Goal: Task Accomplishment & Management: Manage account settings

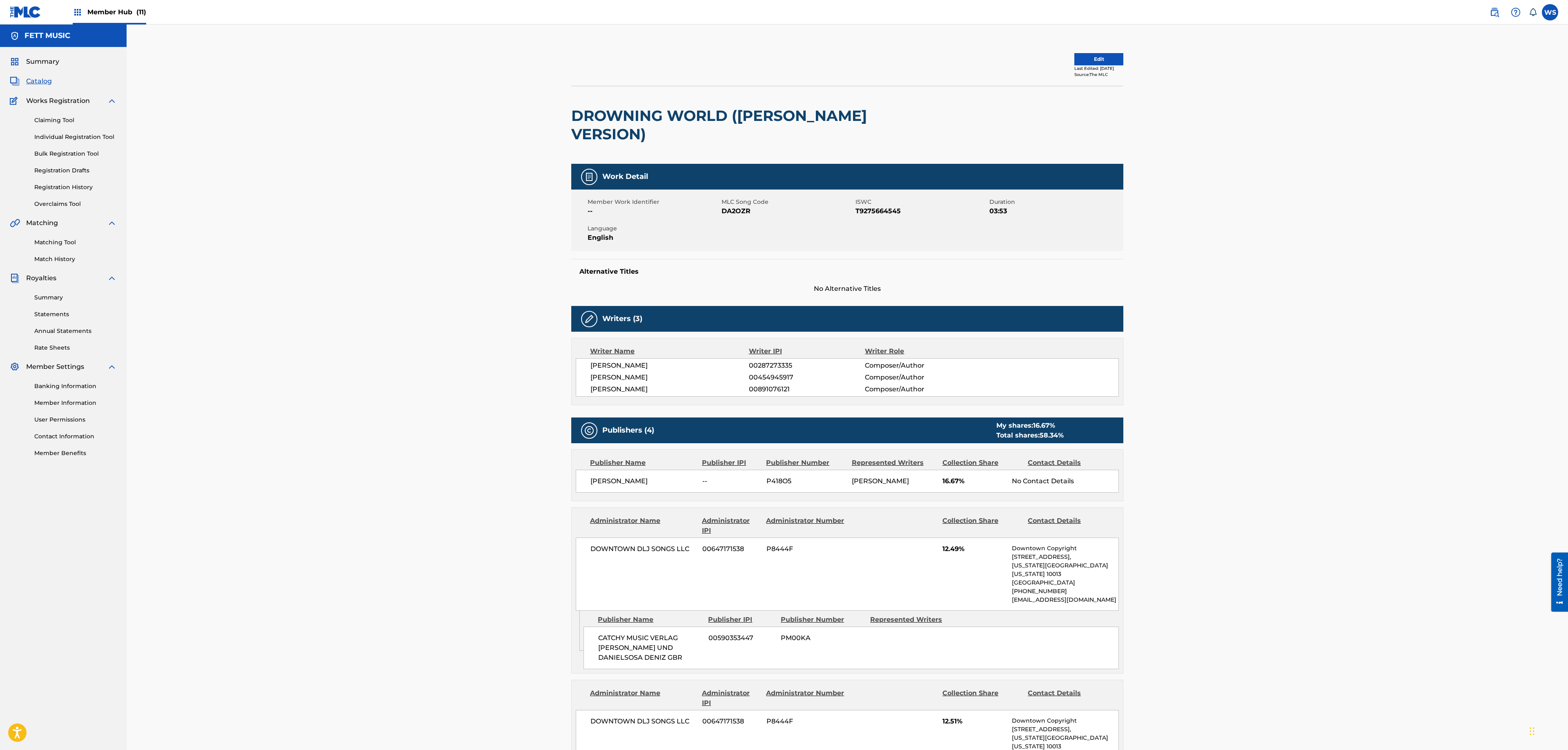
click at [116, 12] on span "Member Hub (11)" at bounding box center [116, 12] width 59 height 9
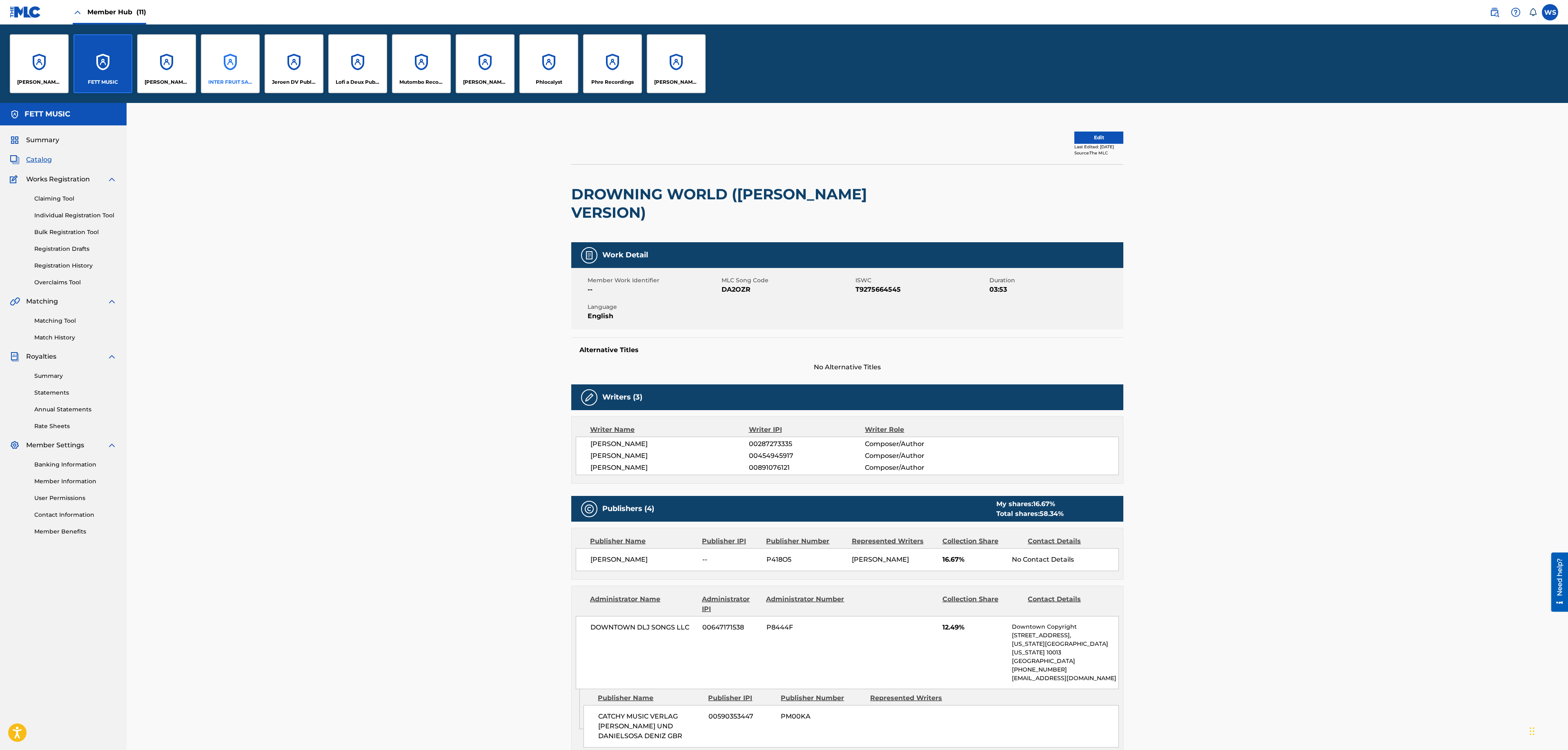
click at [246, 70] on div "INTER FRUIT SALAD S.R.O." at bounding box center [230, 63] width 59 height 59
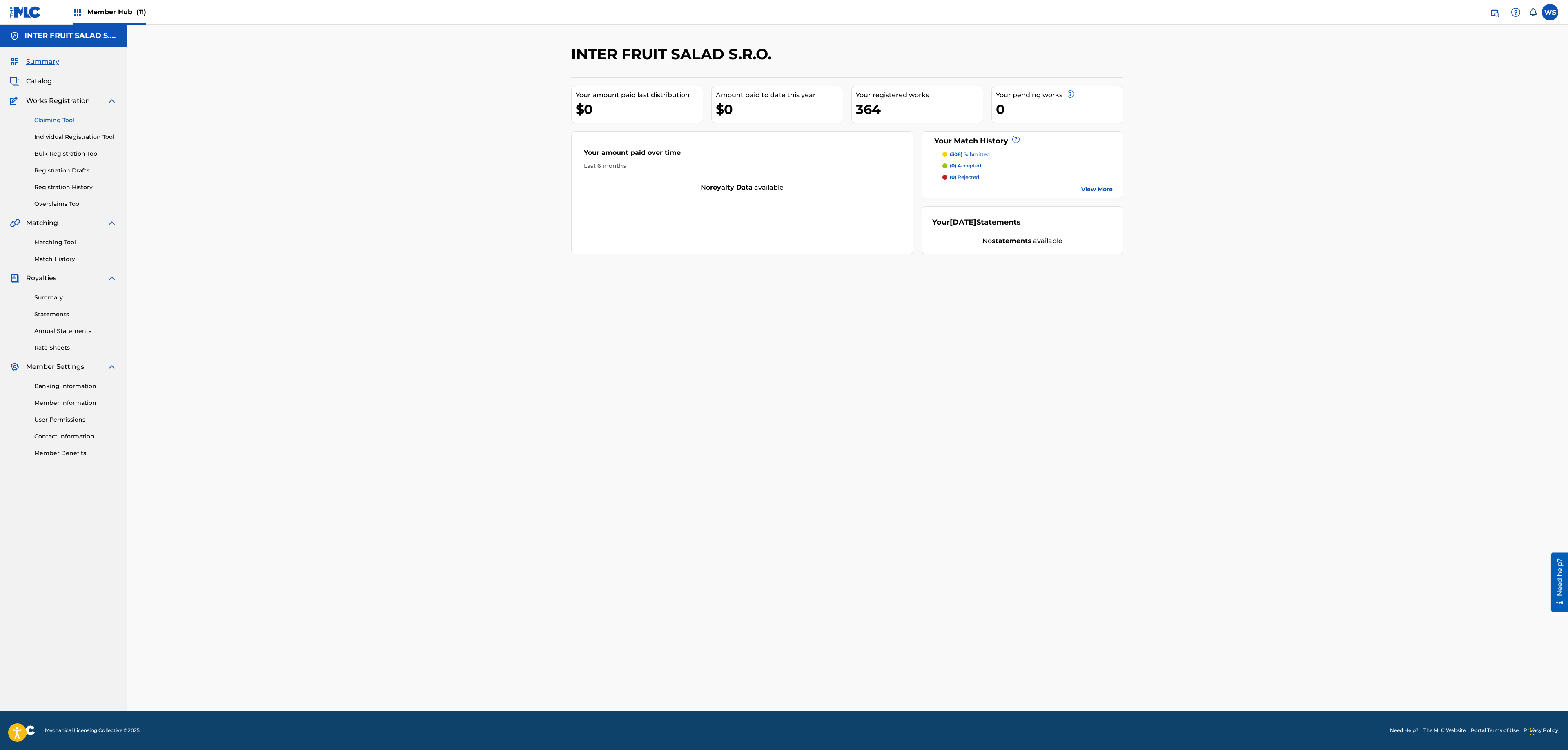
click at [60, 118] on link "Claiming Tool" at bounding box center [76, 120] width 83 height 9
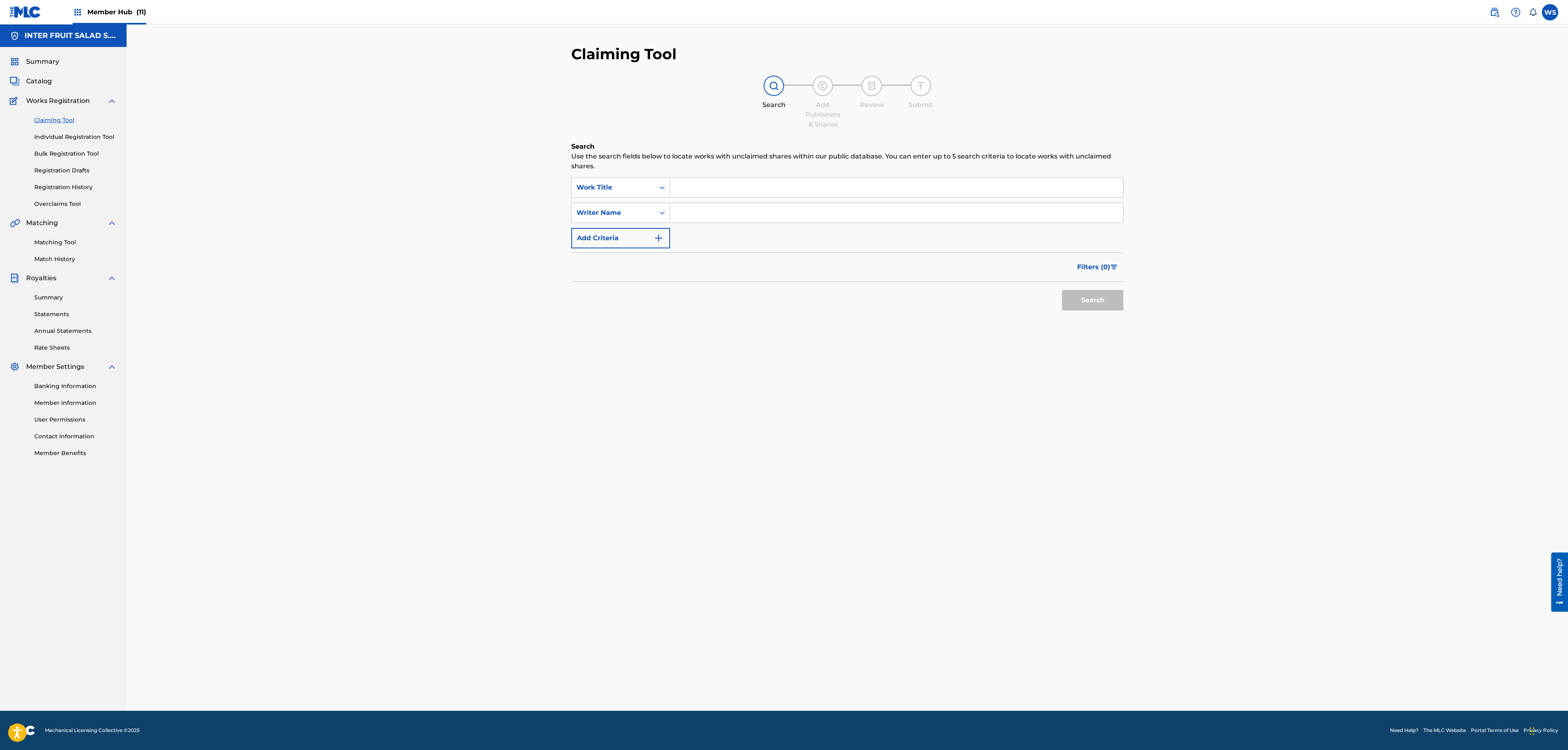
click at [710, 181] on input "Search Form" at bounding box center [896, 187] width 453 height 20
paste input "Just A Few Miles"
type input "Just A Few Miles"
click at [719, 206] on input "Search Form" at bounding box center [896, 213] width 453 height 20
click at [755, 229] on div "SearchWithCriteria4ff9d307-54bc-49c8-8a8b-ac8fb1b0bed5 Work Title Just A Few Mi…" at bounding box center [847, 213] width 552 height 71
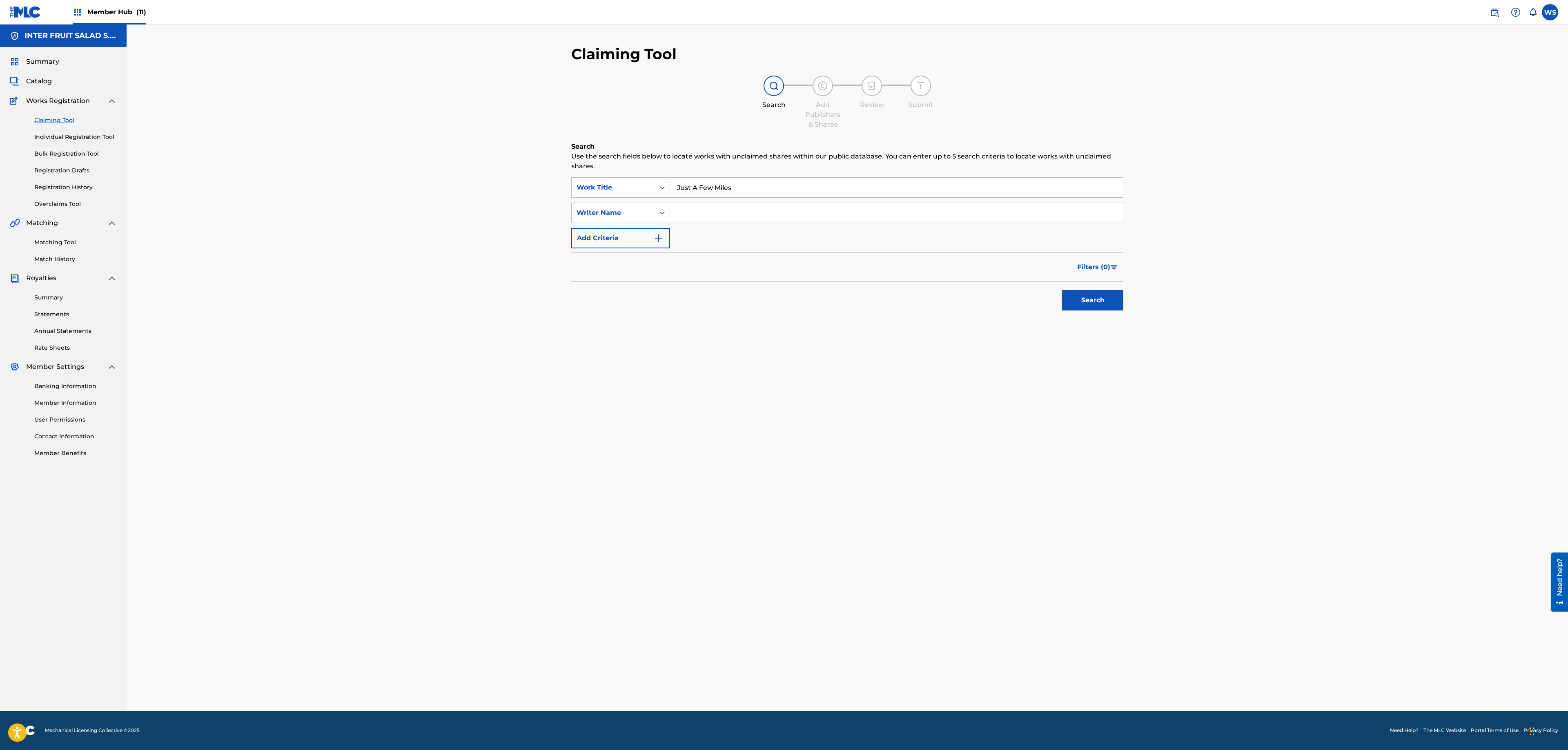
click at [757, 211] on input "Search Form" at bounding box center [896, 213] width 453 height 20
type input "f"
type input "delfosse"
click at [1062, 290] on button "Search" at bounding box center [1092, 300] width 61 height 20
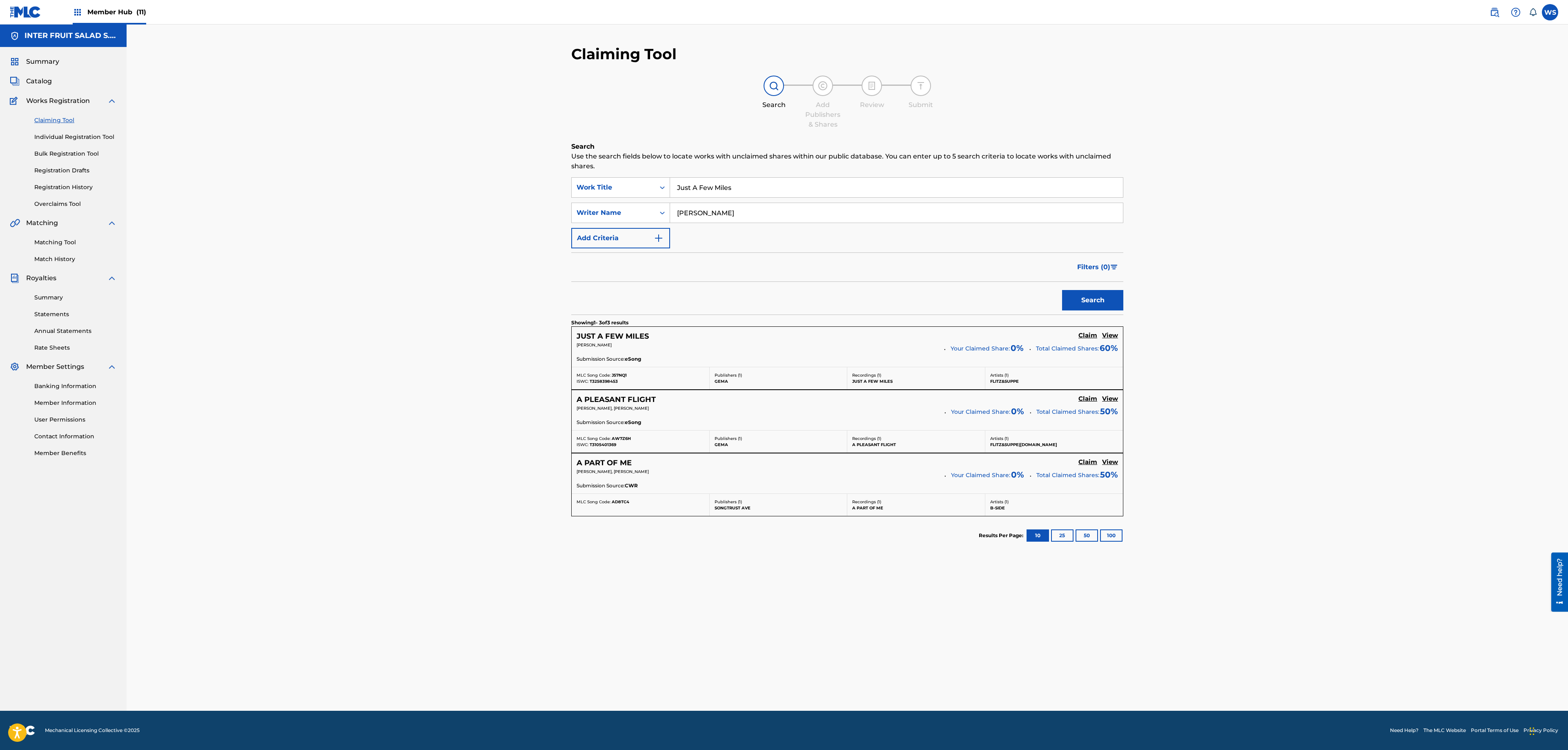
click at [1110, 335] on h5 "View" at bounding box center [1110, 335] width 16 height 8
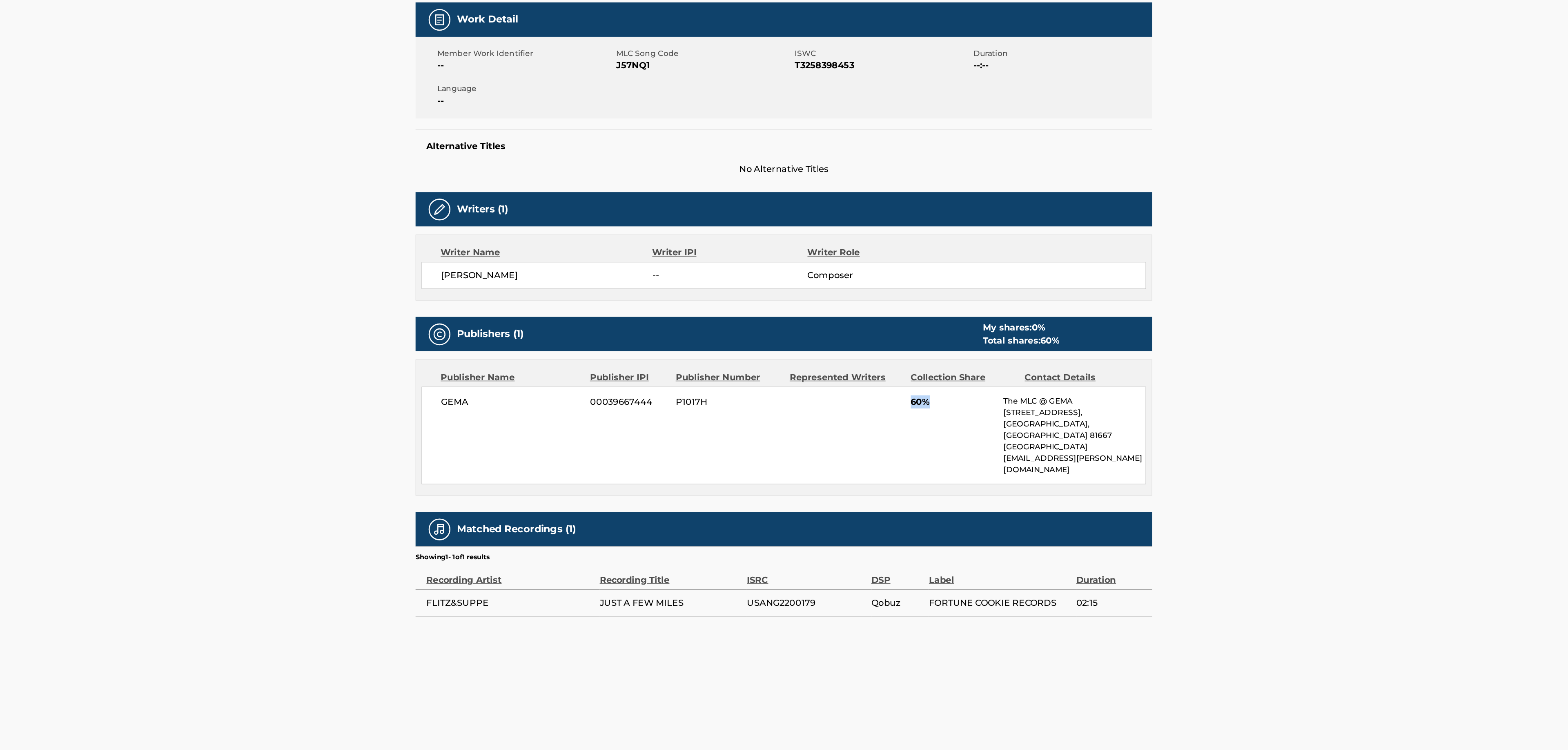
drag, startPoint x: 943, startPoint y: 447, endPoint x: 960, endPoint y: 449, distance: 17.1
click at [960, 449] on span "60%" at bounding box center [974, 445] width 63 height 10
click at [962, 449] on span "60%" at bounding box center [974, 445] width 63 height 10
click at [951, 448] on span "60%" at bounding box center [974, 445] width 63 height 10
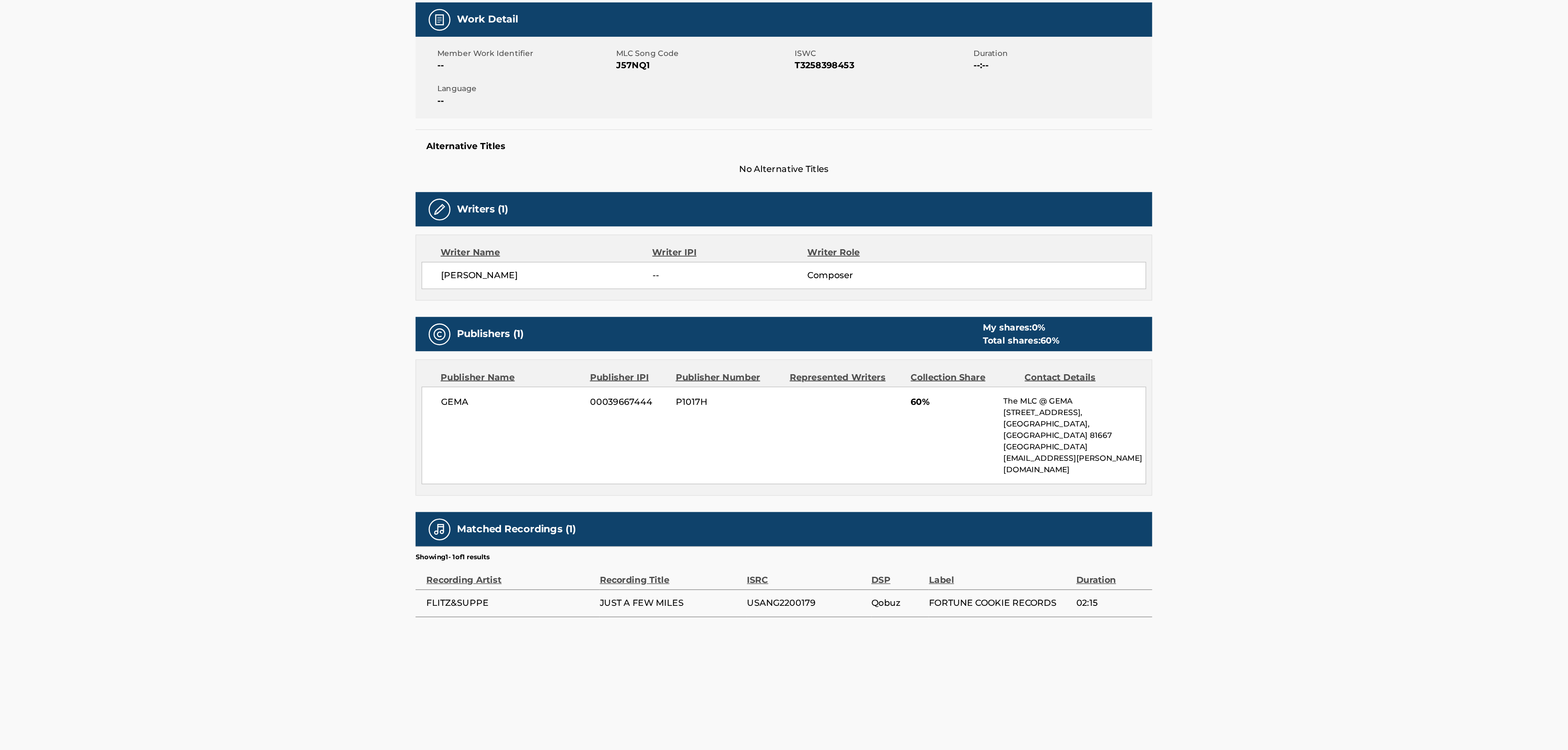
click at [951, 449] on span "60%" at bounding box center [974, 445] width 63 height 10
click at [951, 457] on div "GEMA 00039667444 P1017H 60% The MLC @ GEMA Rosenheimer Straße, Unit 11, München…" at bounding box center [848, 470] width 543 height 73
click at [941, 447] on div "GEMA 00039667444 P1017H 60% The MLC @ GEMA Rosenheimer Straße, Unit 11, München…" at bounding box center [848, 470] width 543 height 73
click at [1161, 683] on div "< Back to results Claim shares on this work Last Edited: July 31, 2025 Source: …" at bounding box center [847, 368] width 1442 height 687
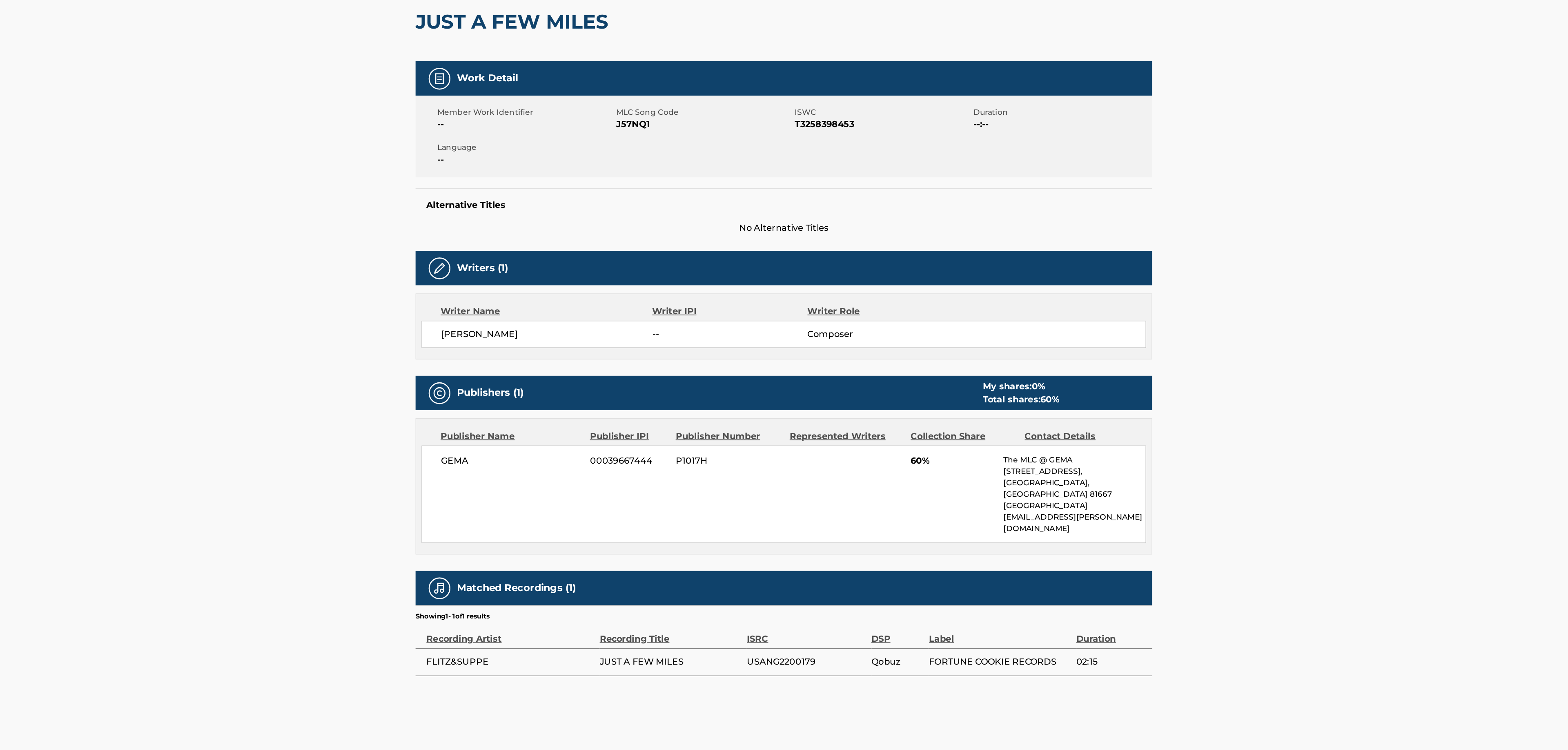
click at [1095, 619] on div "< Back to results Claim shares on this work Last Edited: July 31, 2025 Source: …" at bounding box center [847, 342] width 552 height 594
click at [1137, 476] on div "< Back to results Claim shares on this work Last Edited: July 31, 2025 Source: …" at bounding box center [847, 368] width 1442 height 687
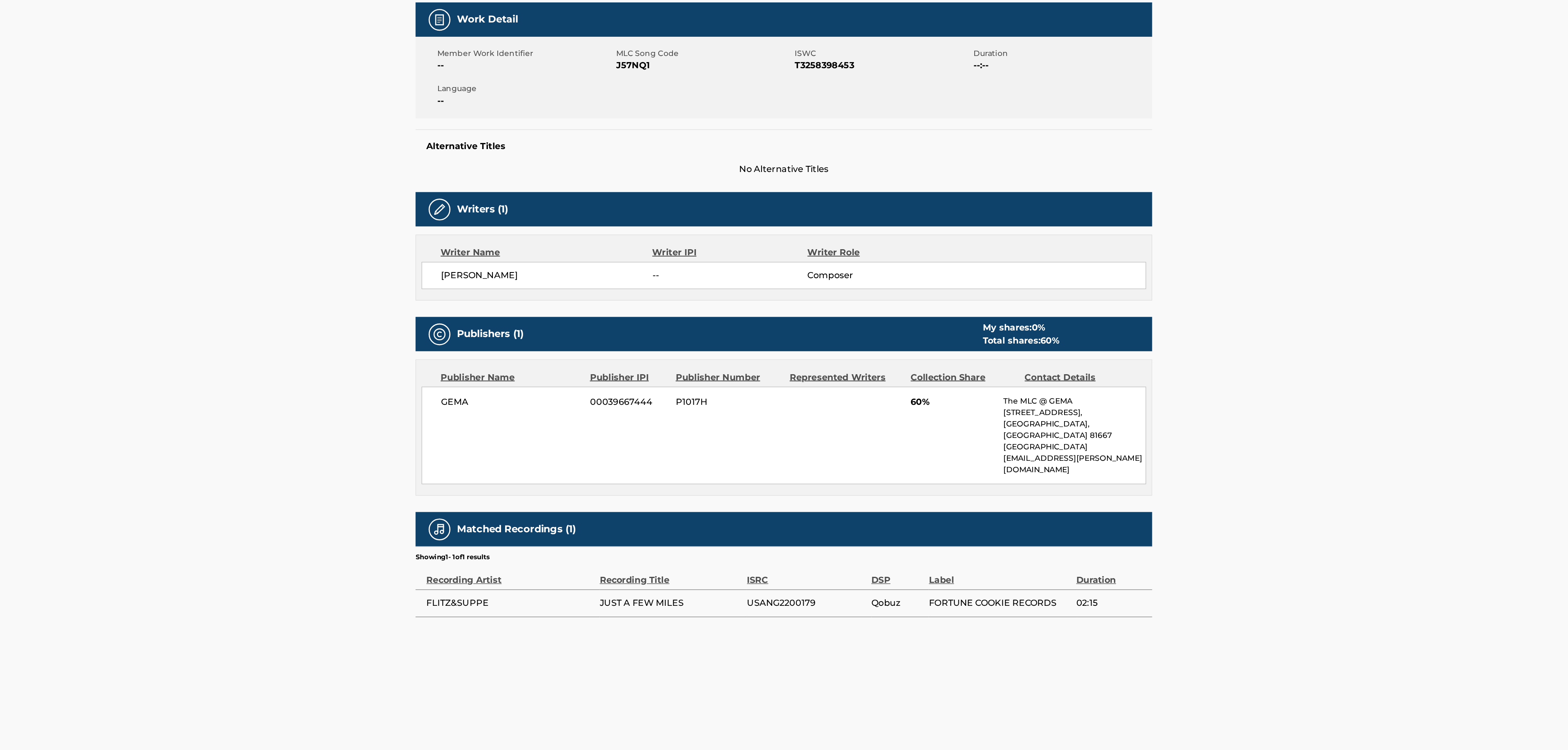
click at [960, 449] on span "60%" at bounding box center [974, 445] width 63 height 10
click at [946, 445] on span "60%" at bounding box center [974, 445] width 63 height 10
click at [956, 447] on span "60%" at bounding box center [974, 445] width 63 height 10
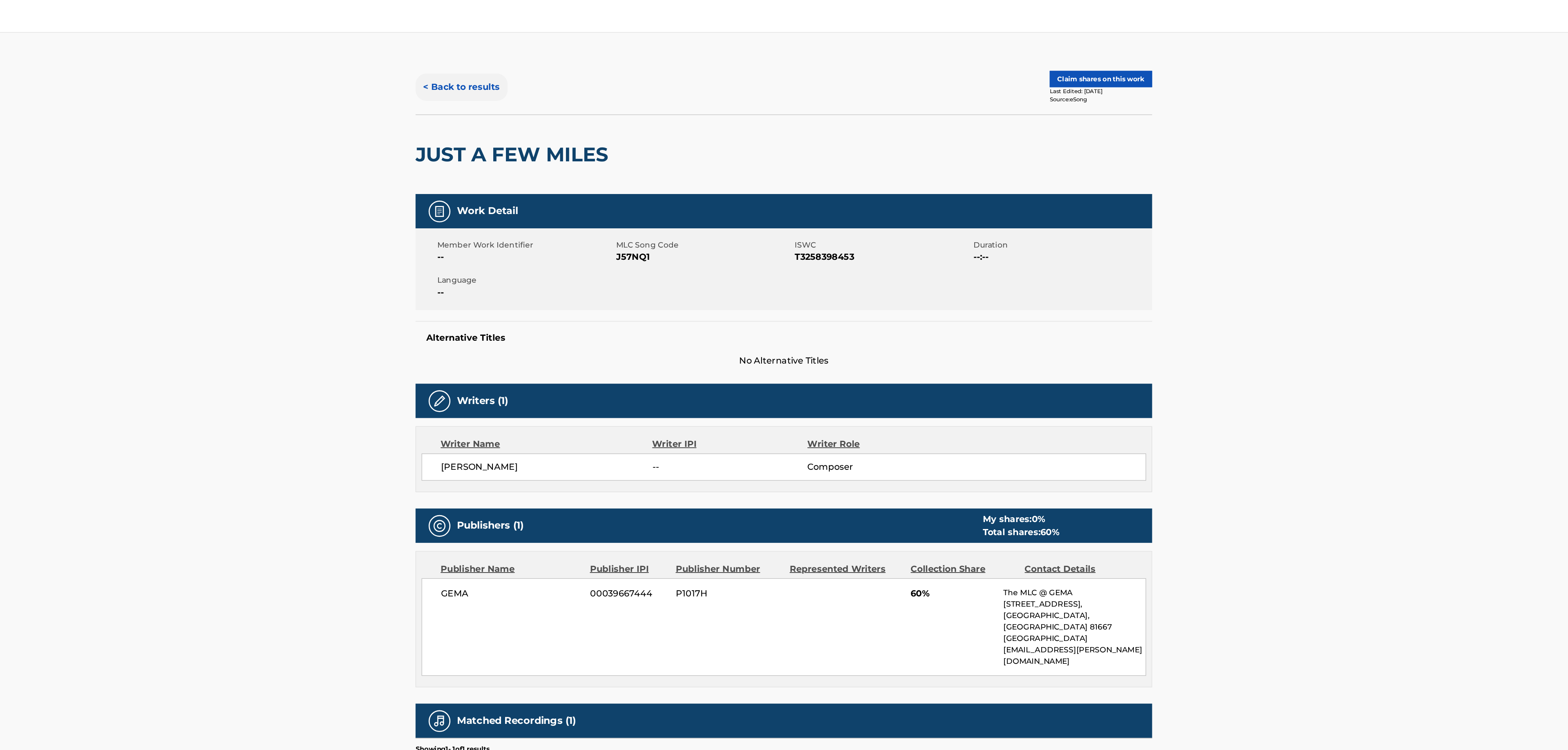
click at [609, 62] on button "< Back to results" at bounding box center [606, 65] width 69 height 20
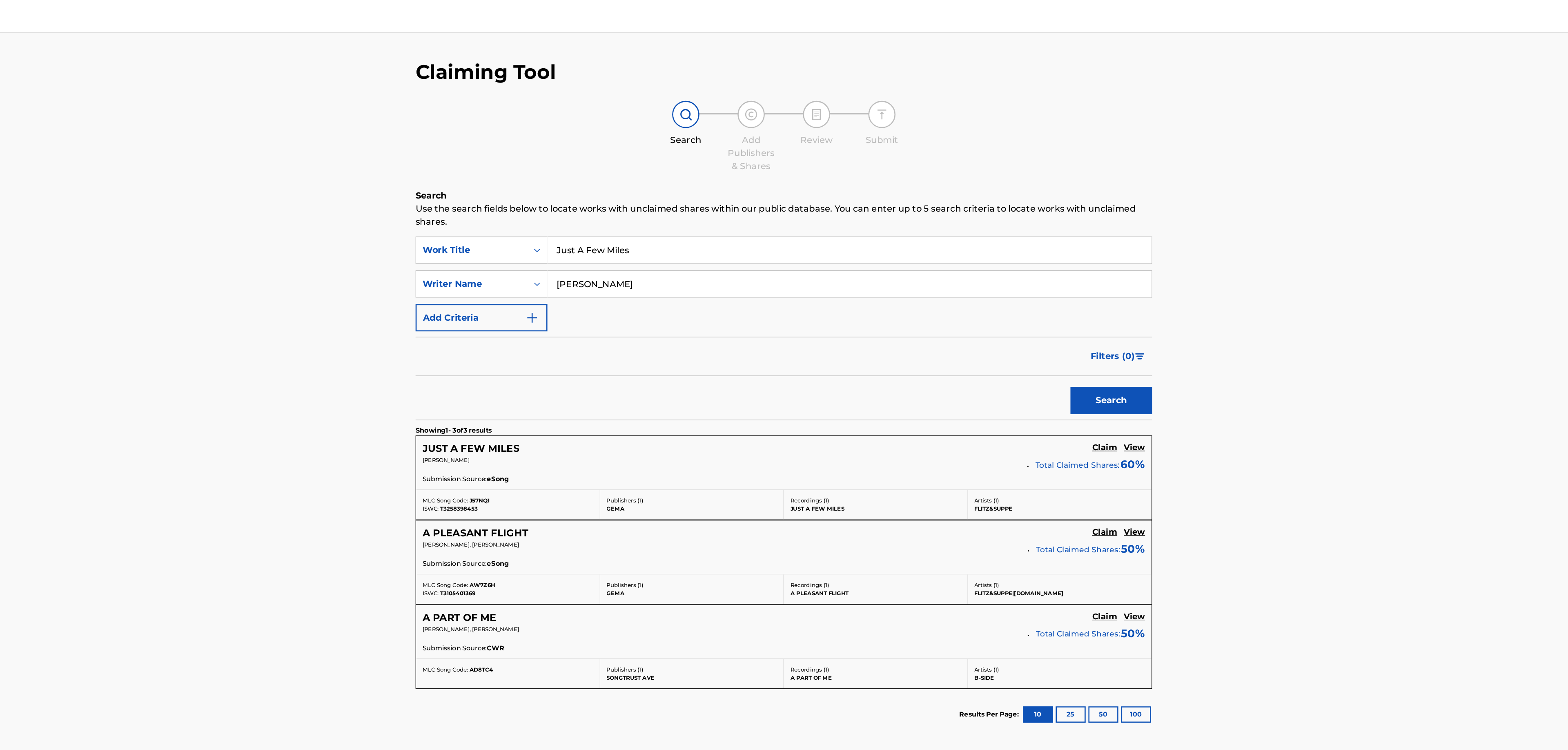
click at [477, 105] on div "Claiming Tool Search Add Publishers & Shares Review Submit Search Use the searc…" at bounding box center [847, 368] width 1442 height 687
click at [332, 71] on div "Claiming Tool Search Add Publishers & Shares Review Submit Search Use the searc…" at bounding box center [847, 368] width 1442 height 687
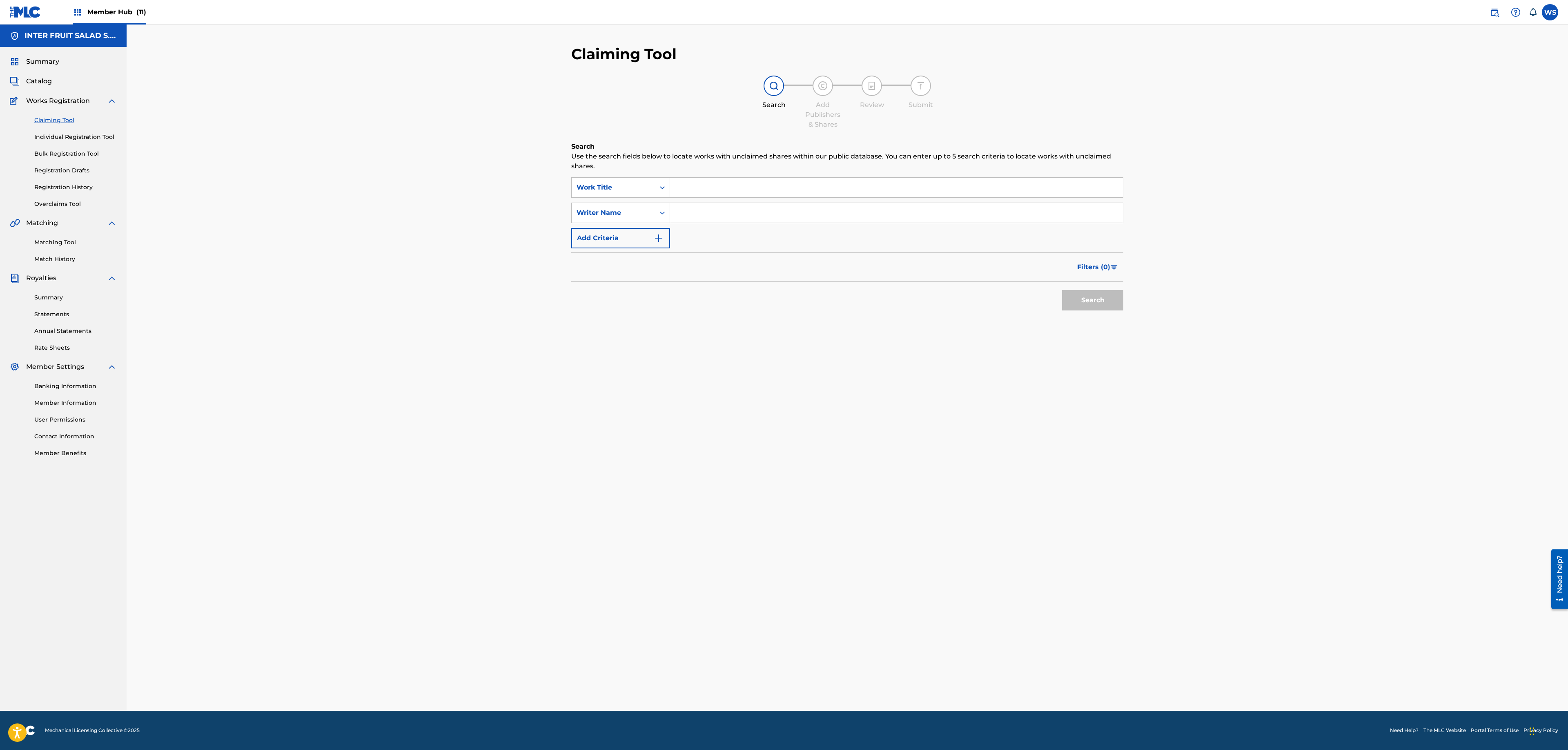
click at [30, 70] on div "Summary Catalog Works Registration Claiming Tool Individual Registration Tool B…" at bounding box center [63, 257] width 126 height 420
click at [46, 82] on span "Catalog" at bounding box center [39, 81] width 26 height 10
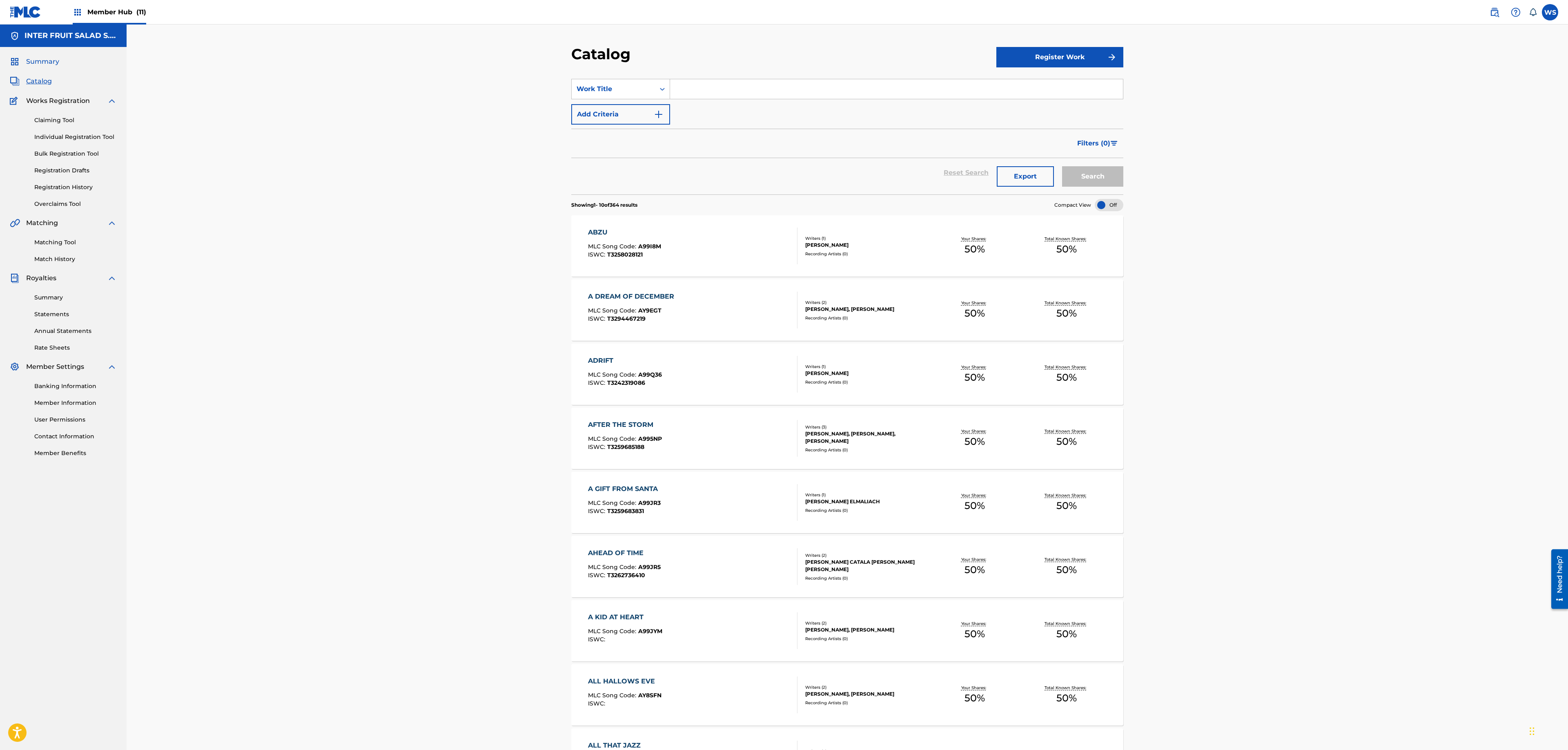
click at [41, 62] on span "Summary" at bounding box center [43, 62] width 33 height 10
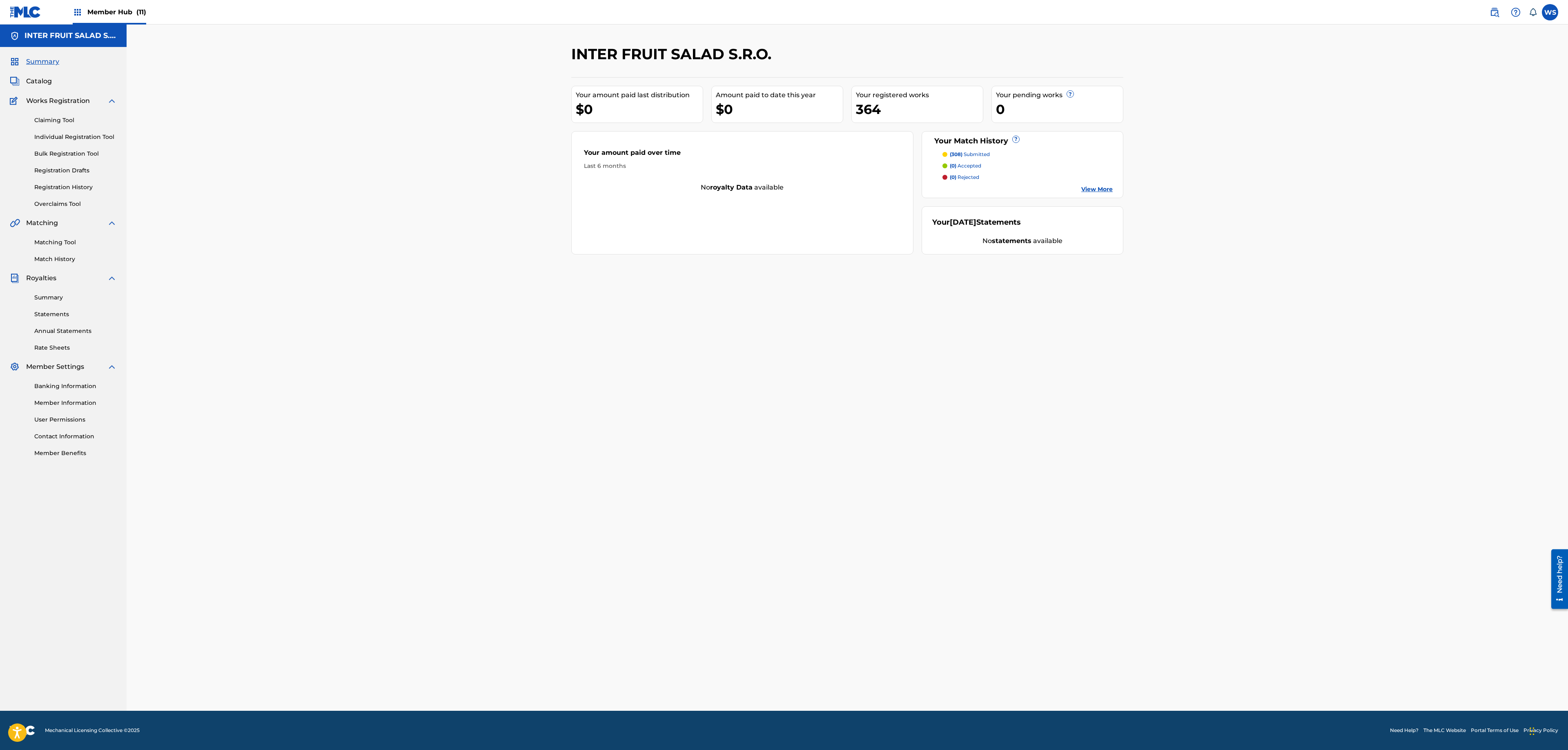
click at [659, 335] on div "INTER FRUIT SALAD S.R.O. Your amount paid last distribution $0 Amount paid to d…" at bounding box center [847, 378] width 572 height 666
click at [705, 394] on div "INTER FRUIT SALAD S.R.O. Your amount paid last distribution $0 Amount paid to d…" at bounding box center [847, 378] width 572 height 666
drag, startPoint x: 591, startPoint y: 335, endPoint x: 507, endPoint y: 308, distance: 88.2
click at [509, 309] on div "INTER FRUIT SALAD S.R.O. Your amount paid last distribution $0 Amount paid to d…" at bounding box center [847, 368] width 1442 height 687
click at [111, 9] on span "Member Hub (11)" at bounding box center [116, 12] width 59 height 9
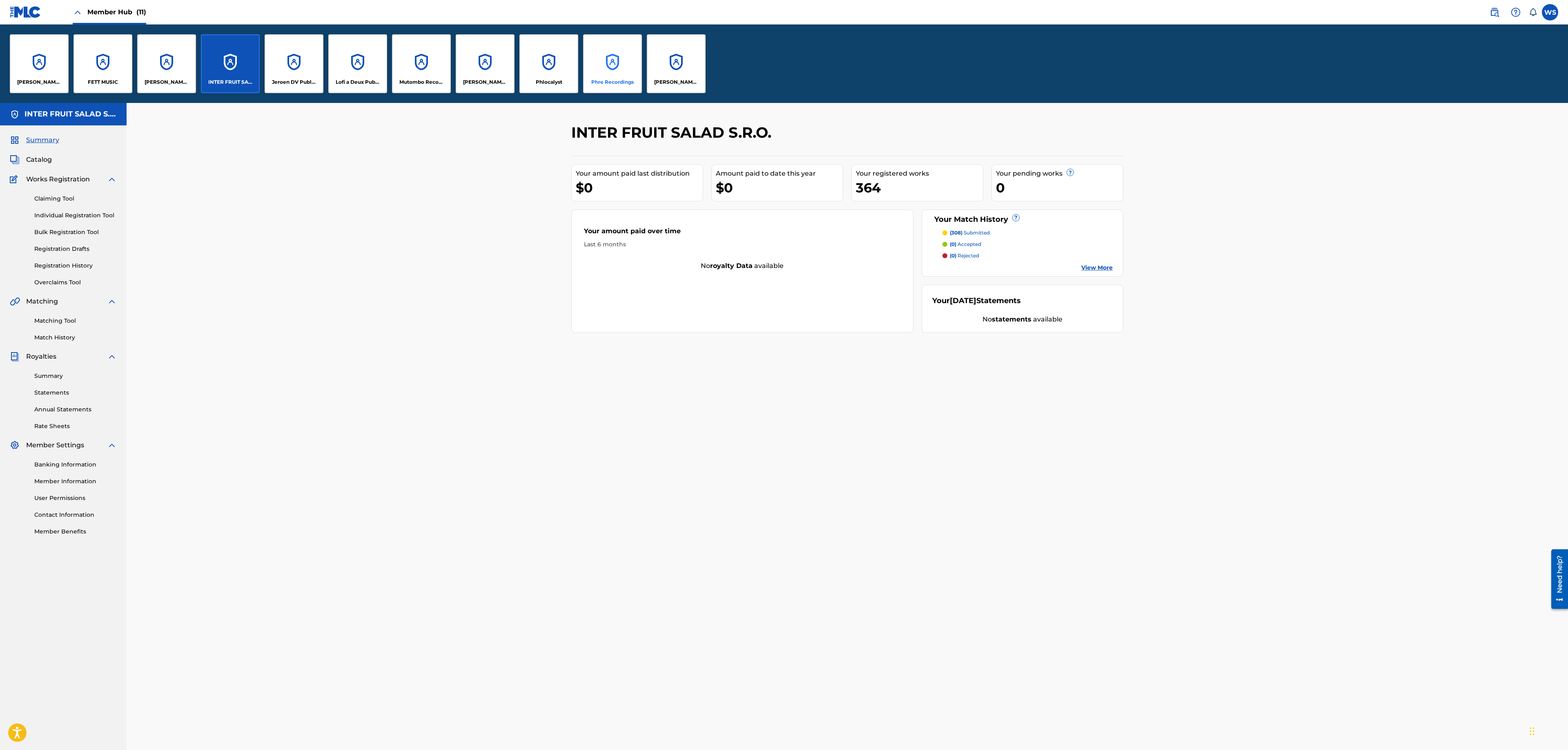
click at [615, 83] on p "Phre Recordings" at bounding box center [612, 82] width 43 height 7
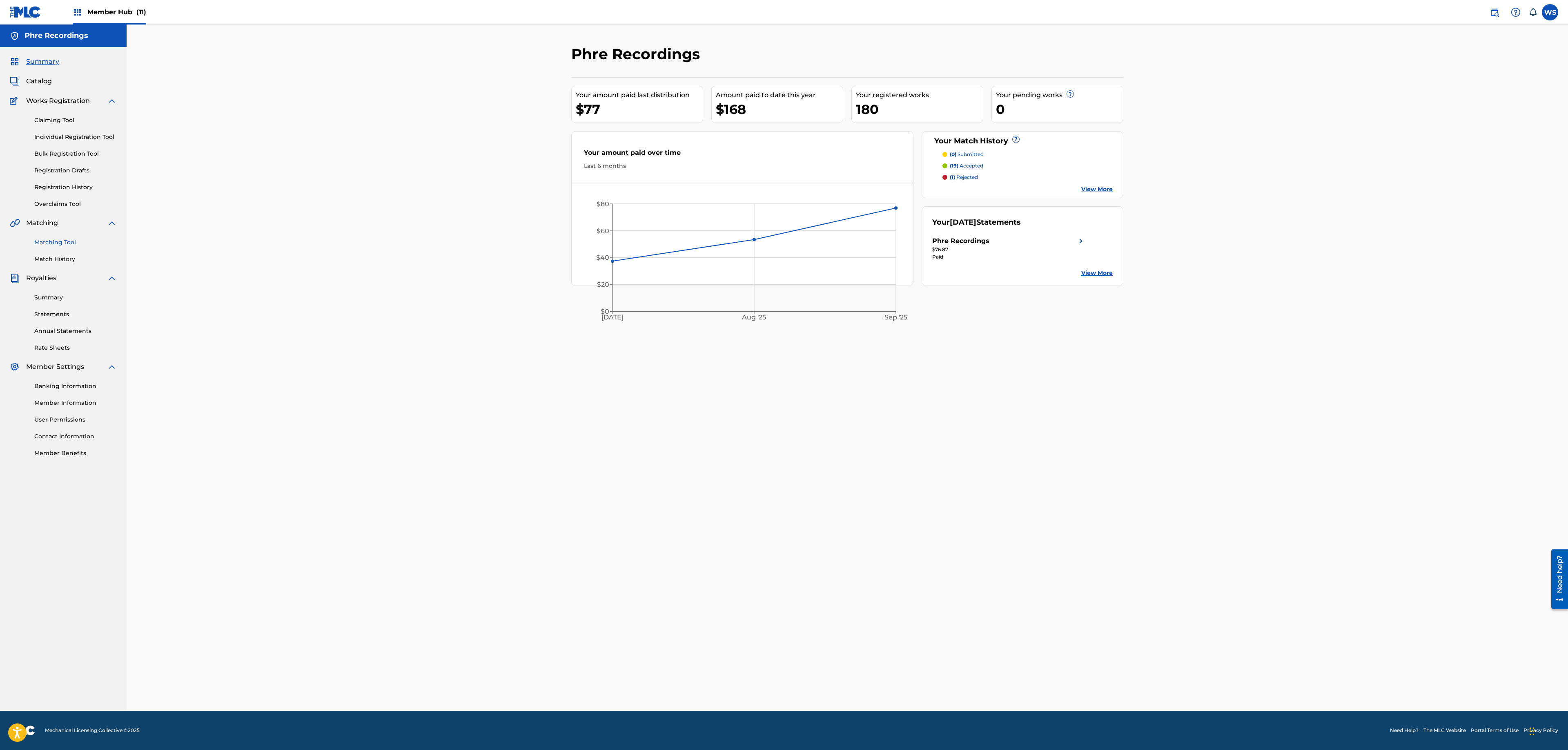
click at [68, 238] on link "Matching Tool" at bounding box center [76, 242] width 83 height 9
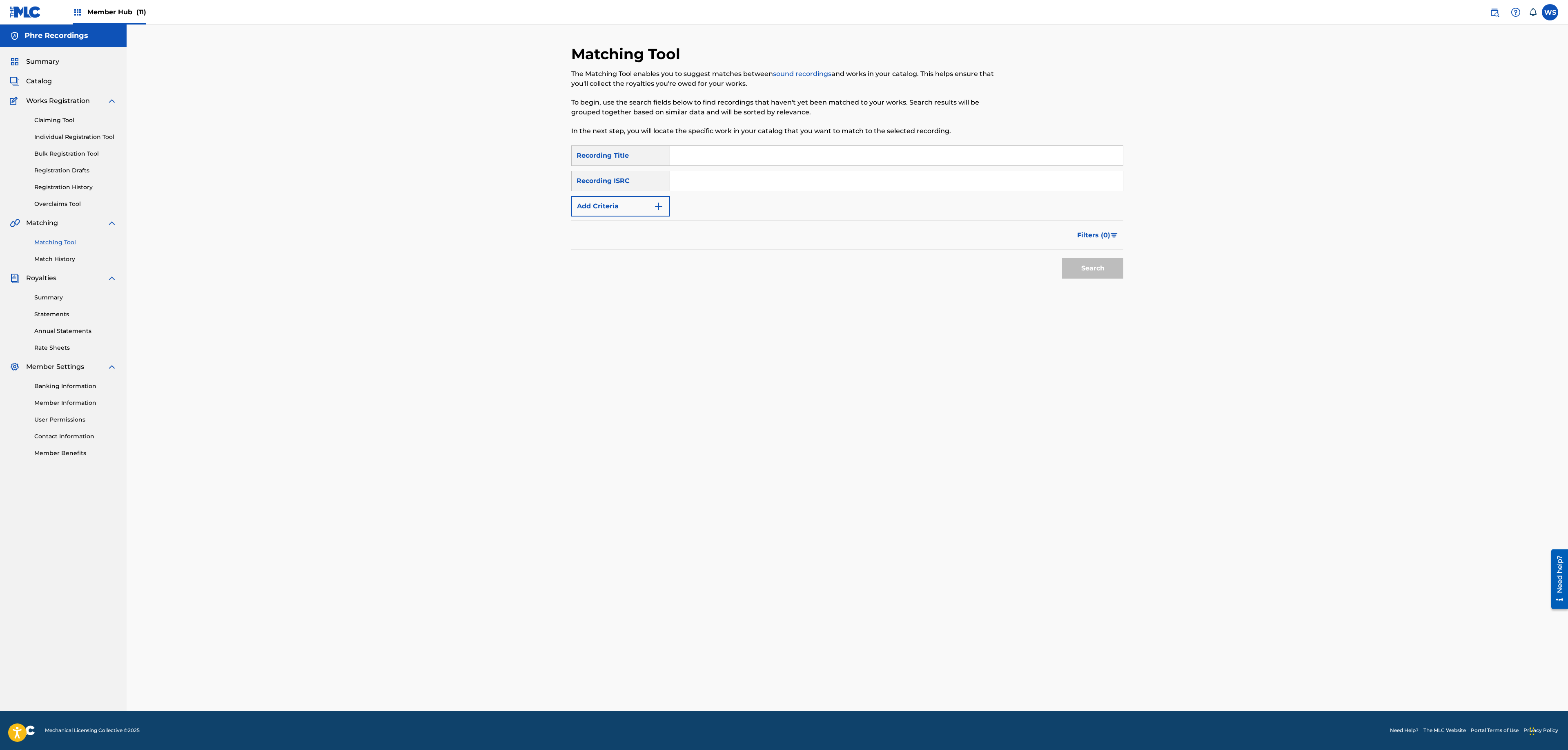
click at [43, 78] on span "Catalog" at bounding box center [39, 81] width 26 height 10
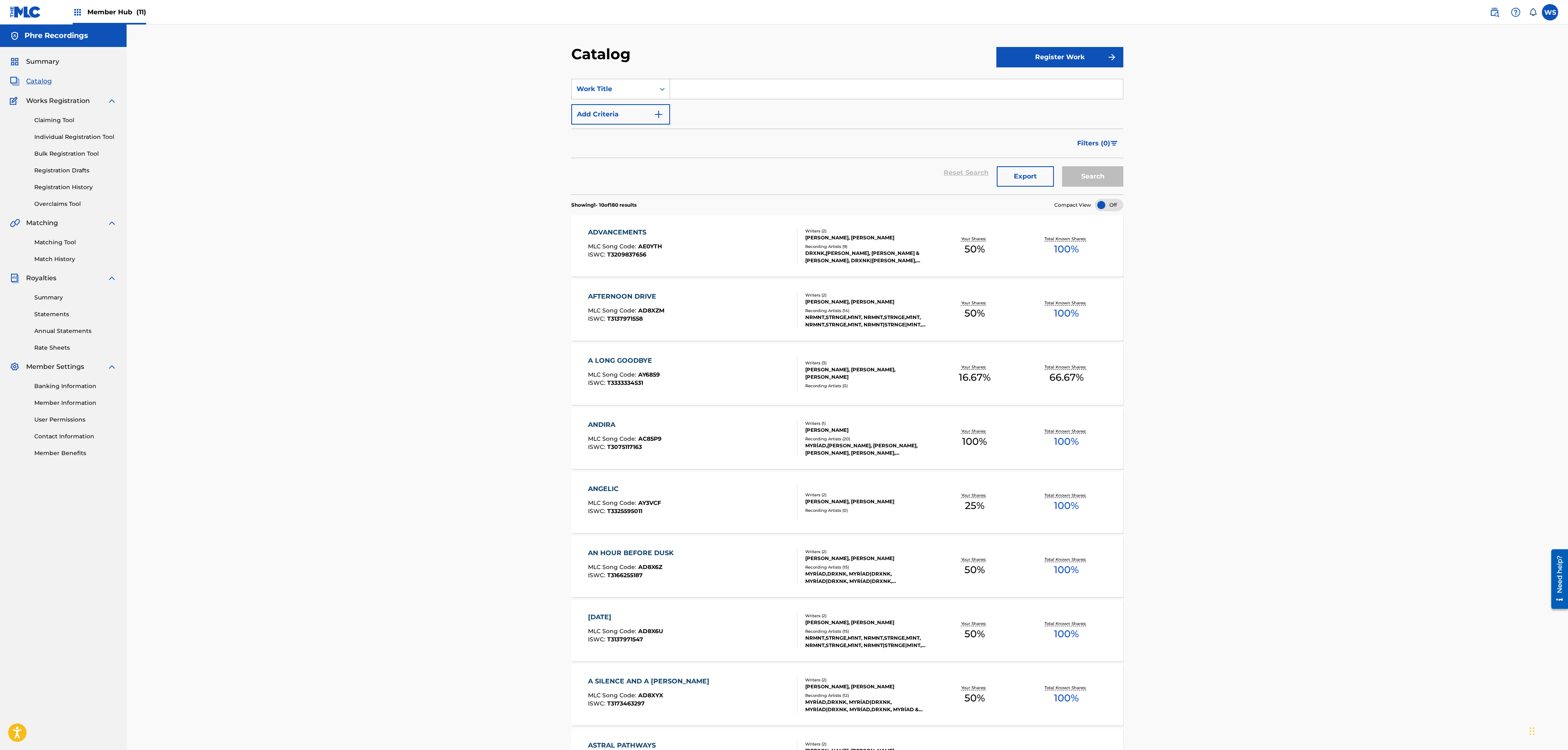
click at [747, 261] on div "ADVANCEMENTS MLC Song Code : AE0YTH ISWC : T3209837656" at bounding box center [693, 246] width 210 height 37
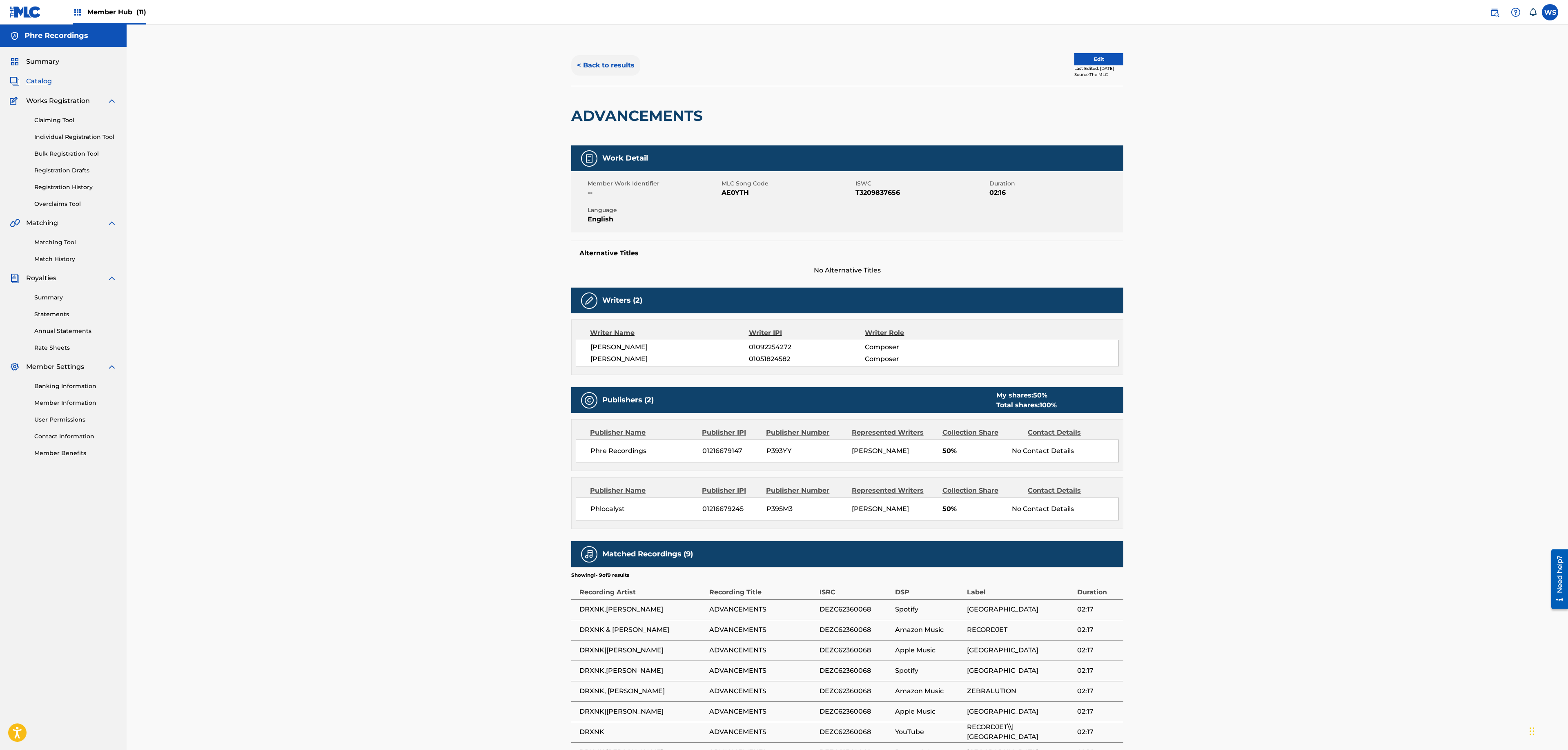
click at [622, 60] on button "< Back to results" at bounding box center [606, 65] width 69 height 20
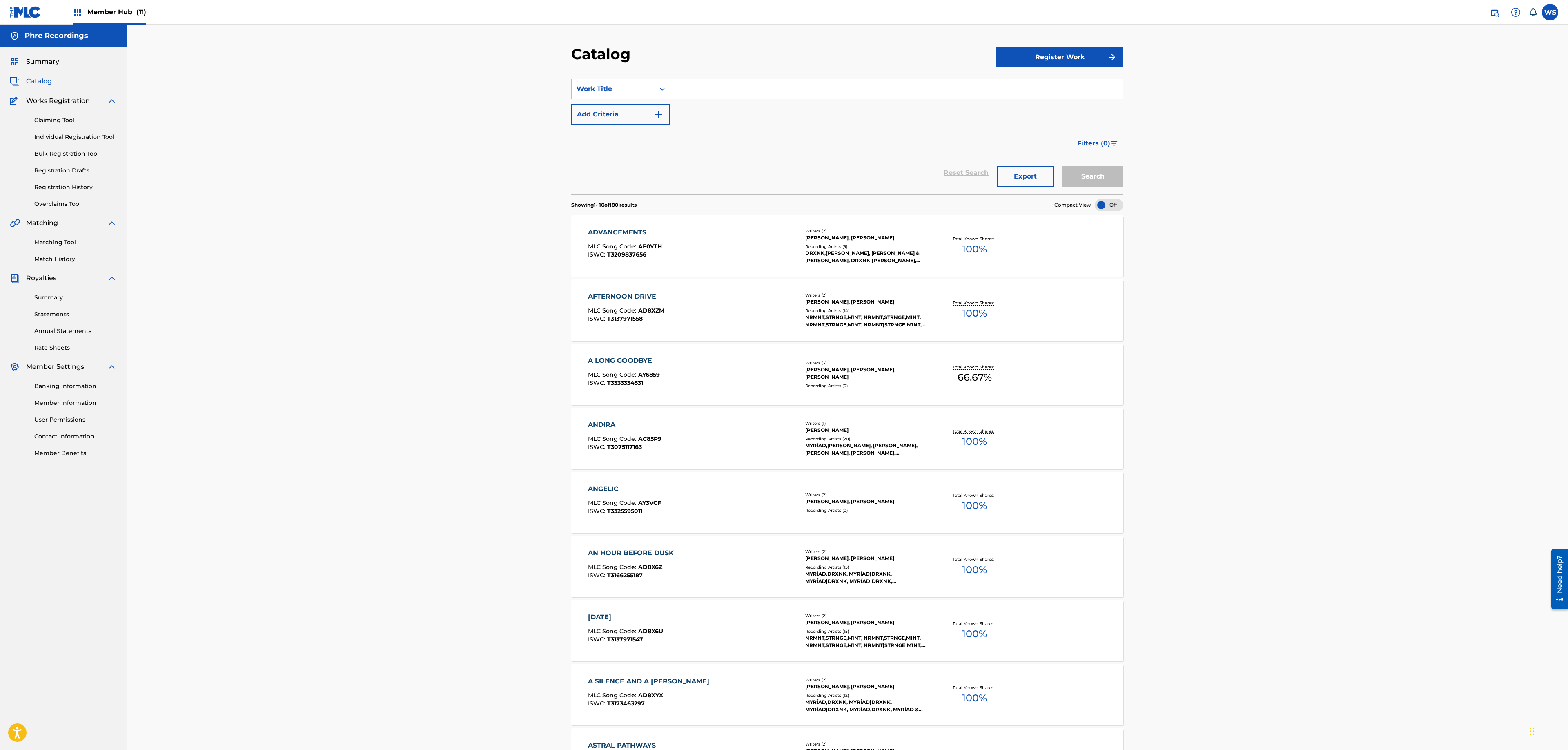
click at [765, 290] on div "AFTERNOON DRIVE MLC Song Code : AD8XZM ISWC : T3137971558 Writers ( 2 ) MICHIEL…" at bounding box center [847, 309] width 552 height 61
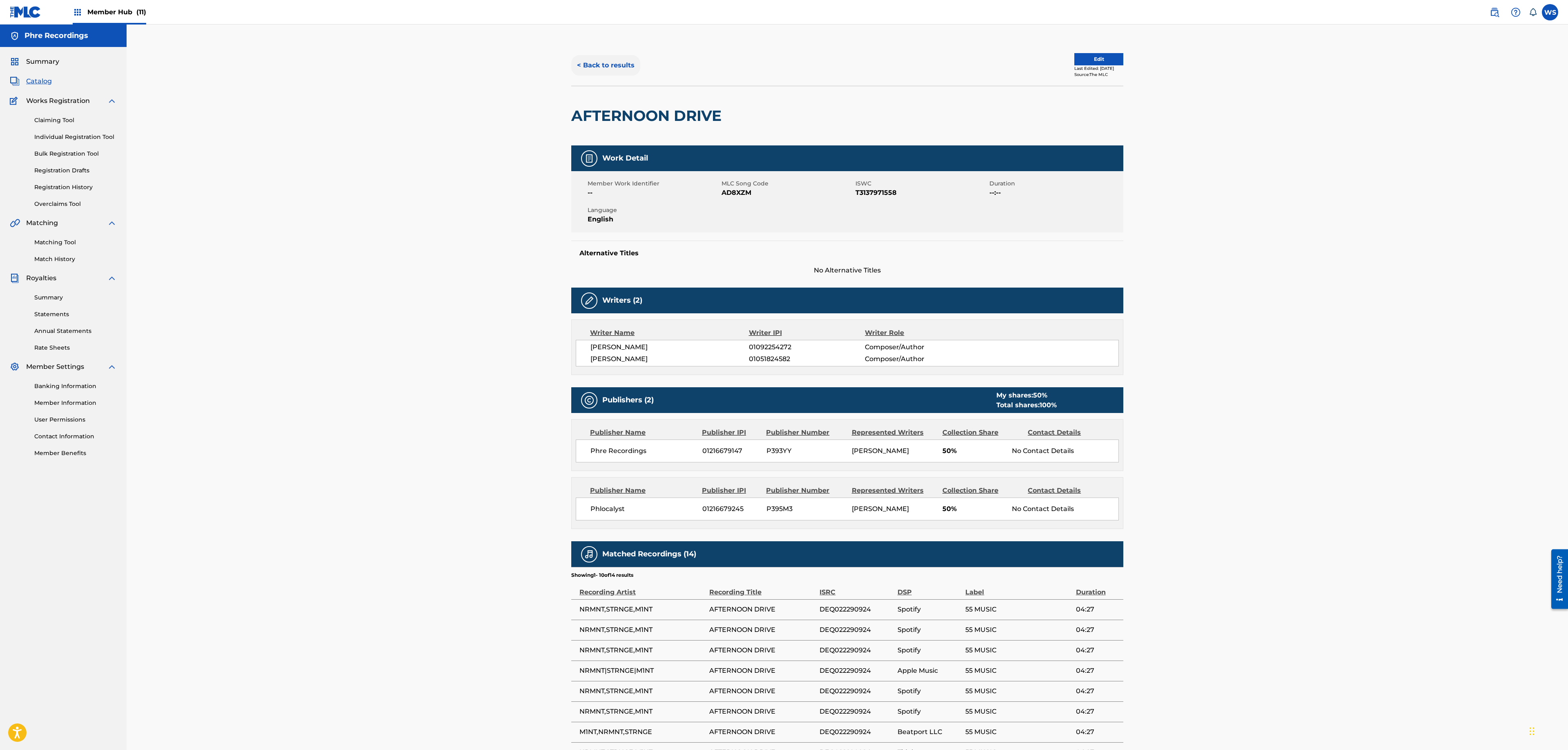
click at [603, 66] on button "< Back to results" at bounding box center [606, 65] width 69 height 20
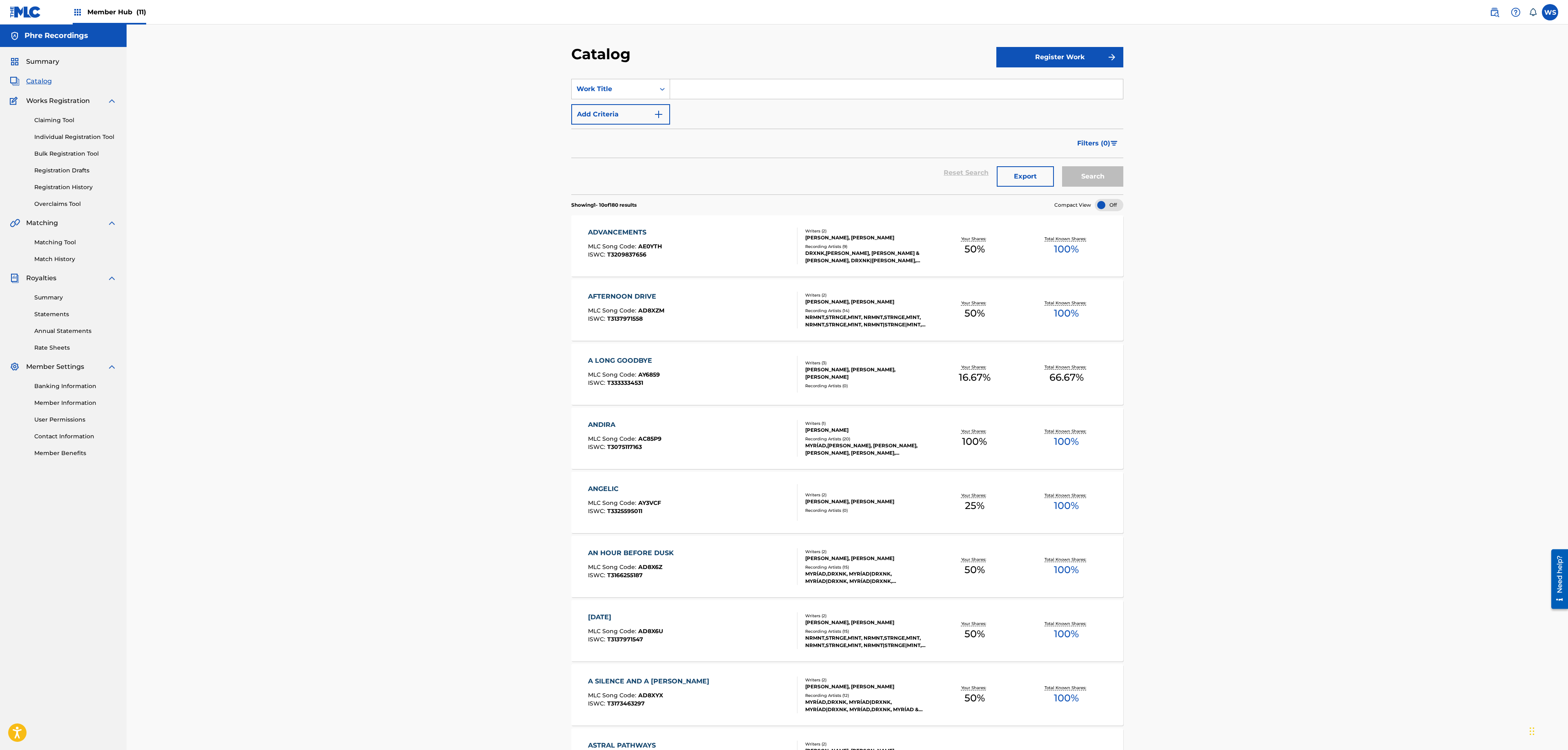
click at [116, 12] on span "Member Hub (11)" at bounding box center [116, 12] width 59 height 9
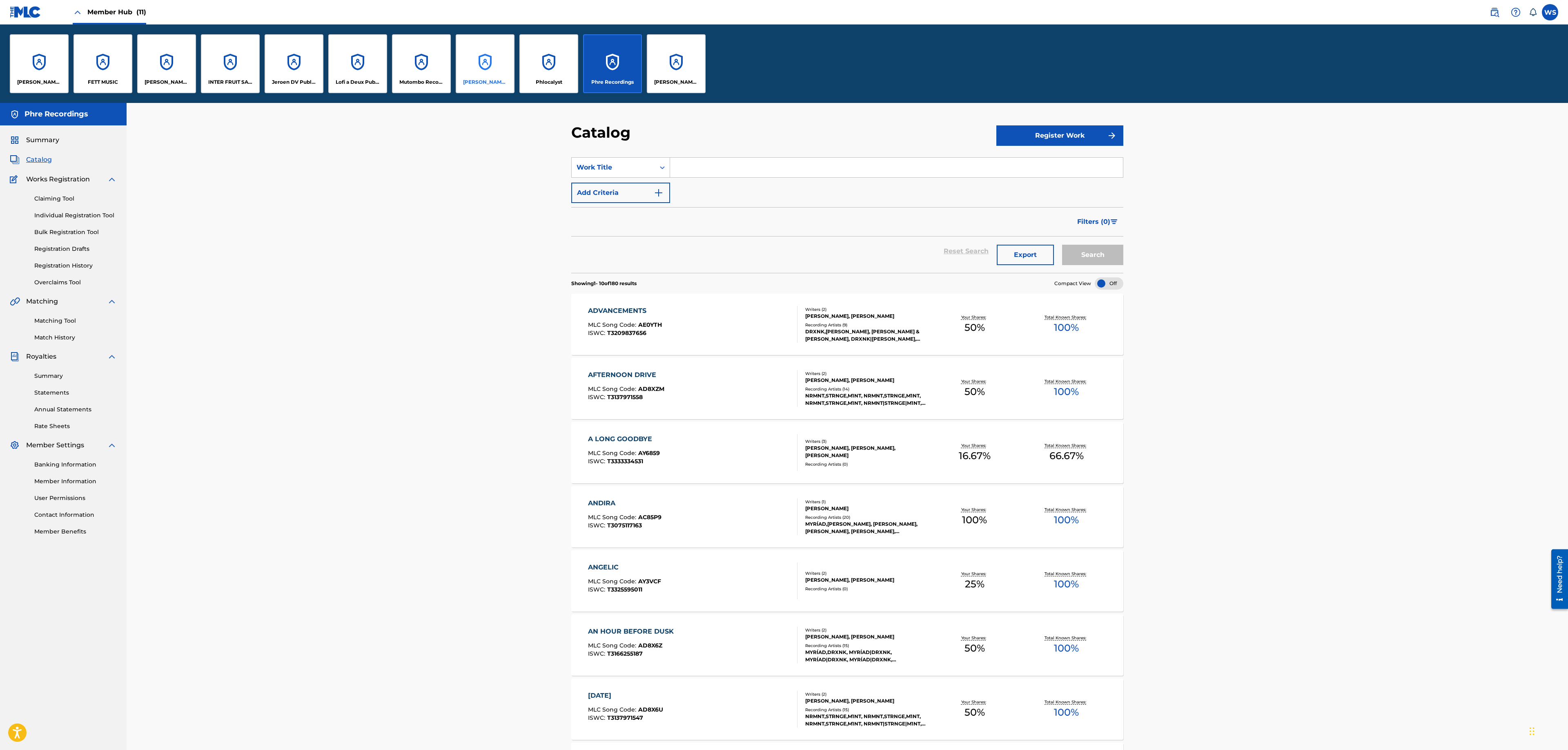
click at [482, 80] on p "[PERSON_NAME] for [PERSON_NAME]" at bounding box center [485, 82] width 44 height 7
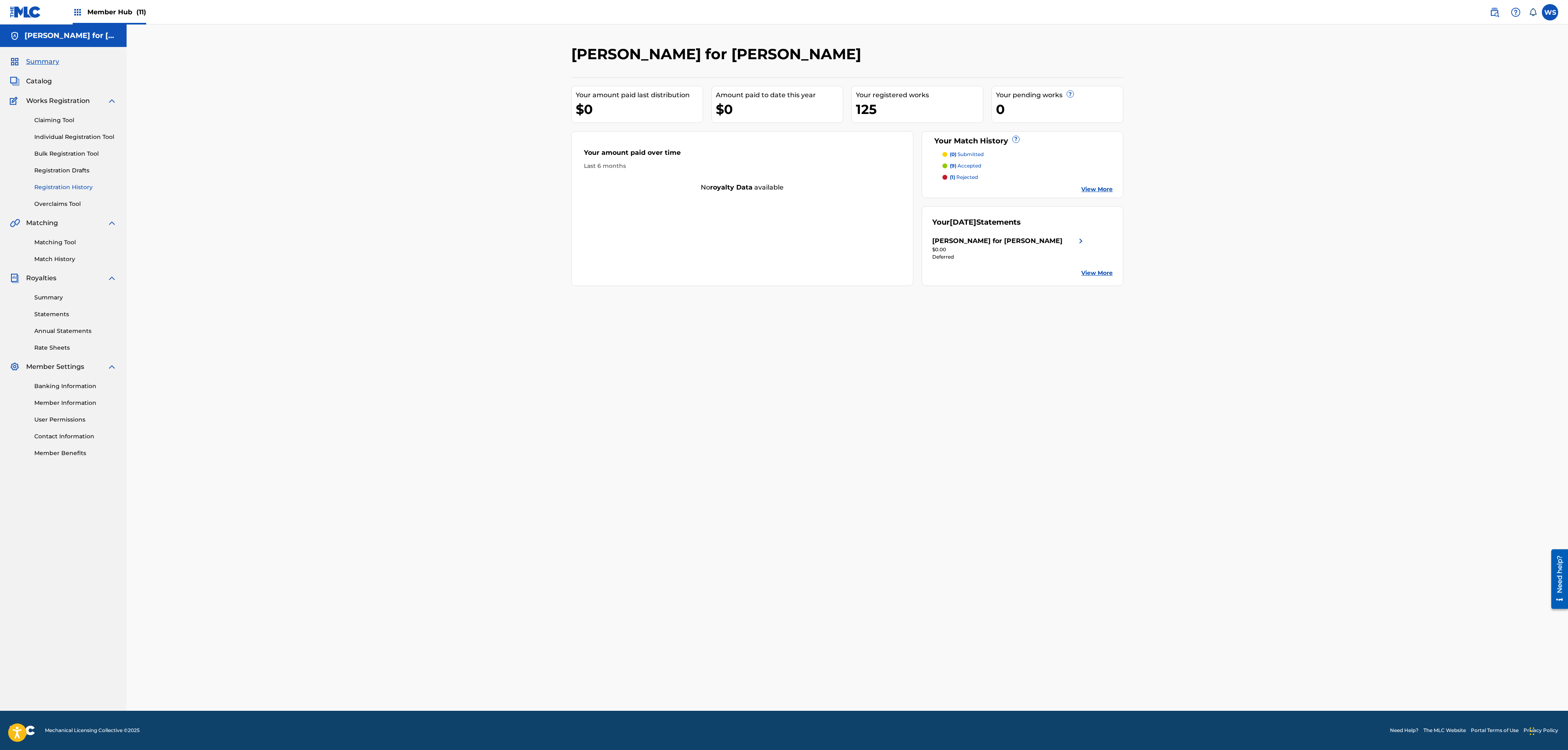
click at [60, 187] on link "Registration History" at bounding box center [76, 187] width 83 height 9
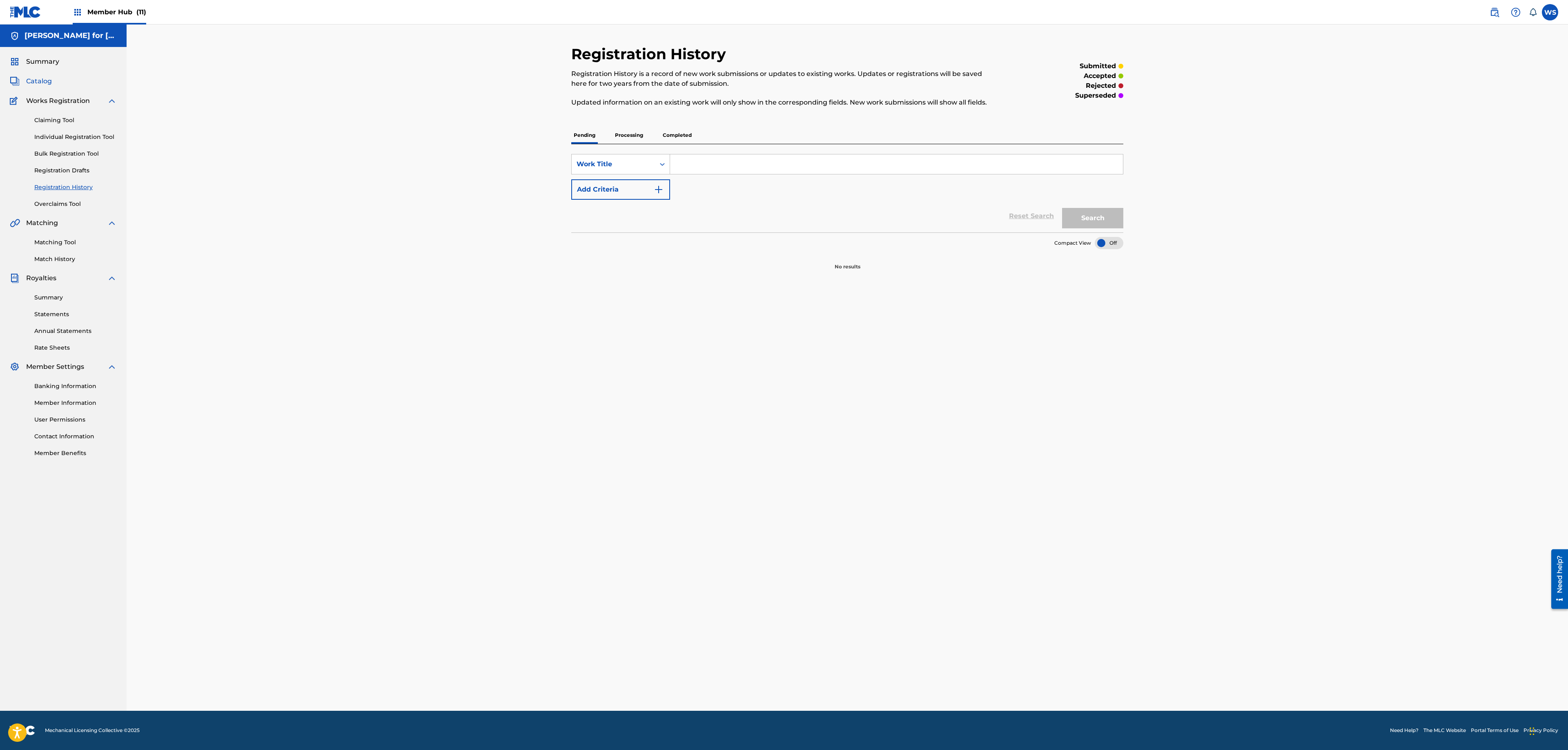
click at [46, 83] on span "Catalog" at bounding box center [39, 81] width 26 height 10
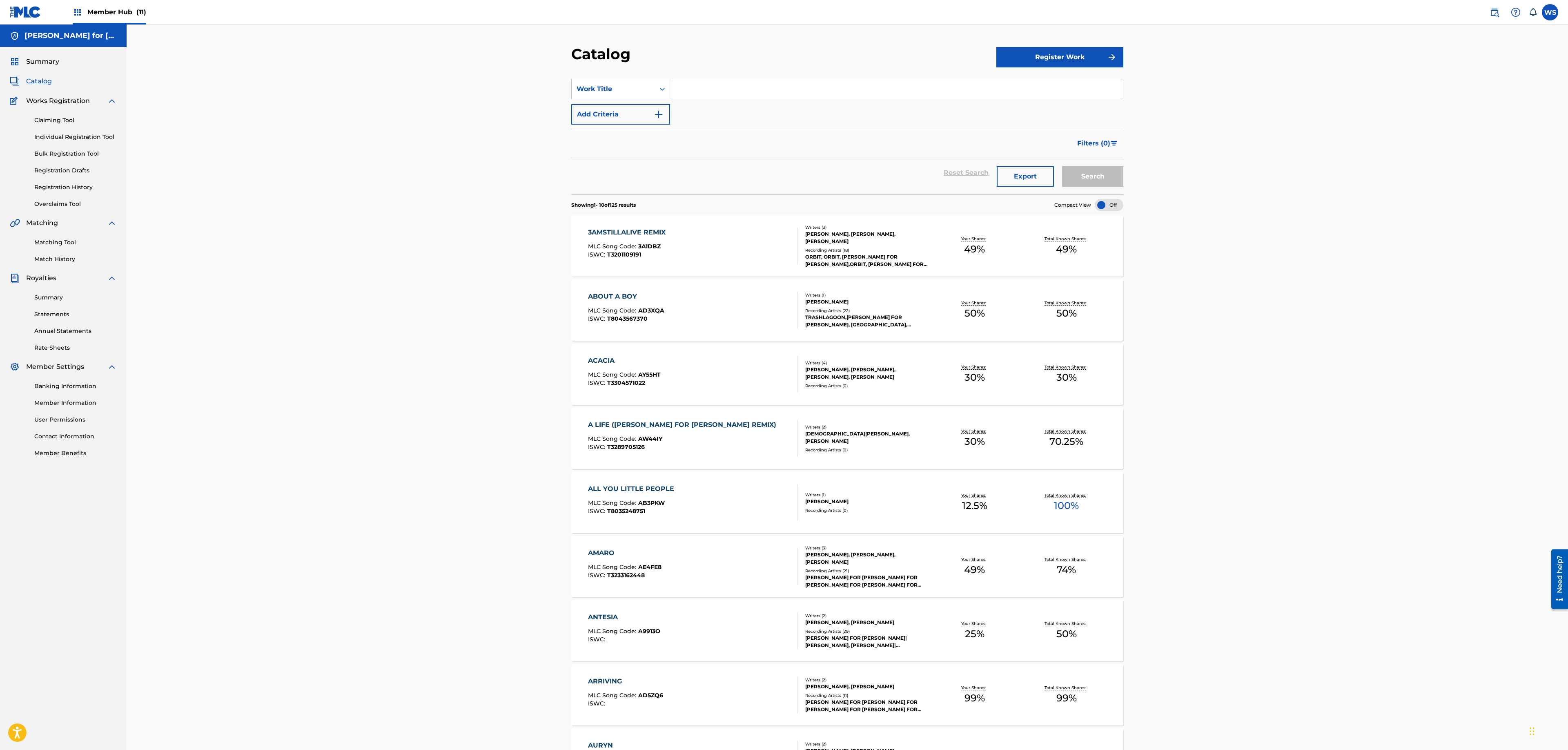
click at [758, 259] on div "3AMSTILLALIVE REMIX MLC Song Code : 3A1DBZ ISWC : T3201109191" at bounding box center [693, 246] width 210 height 37
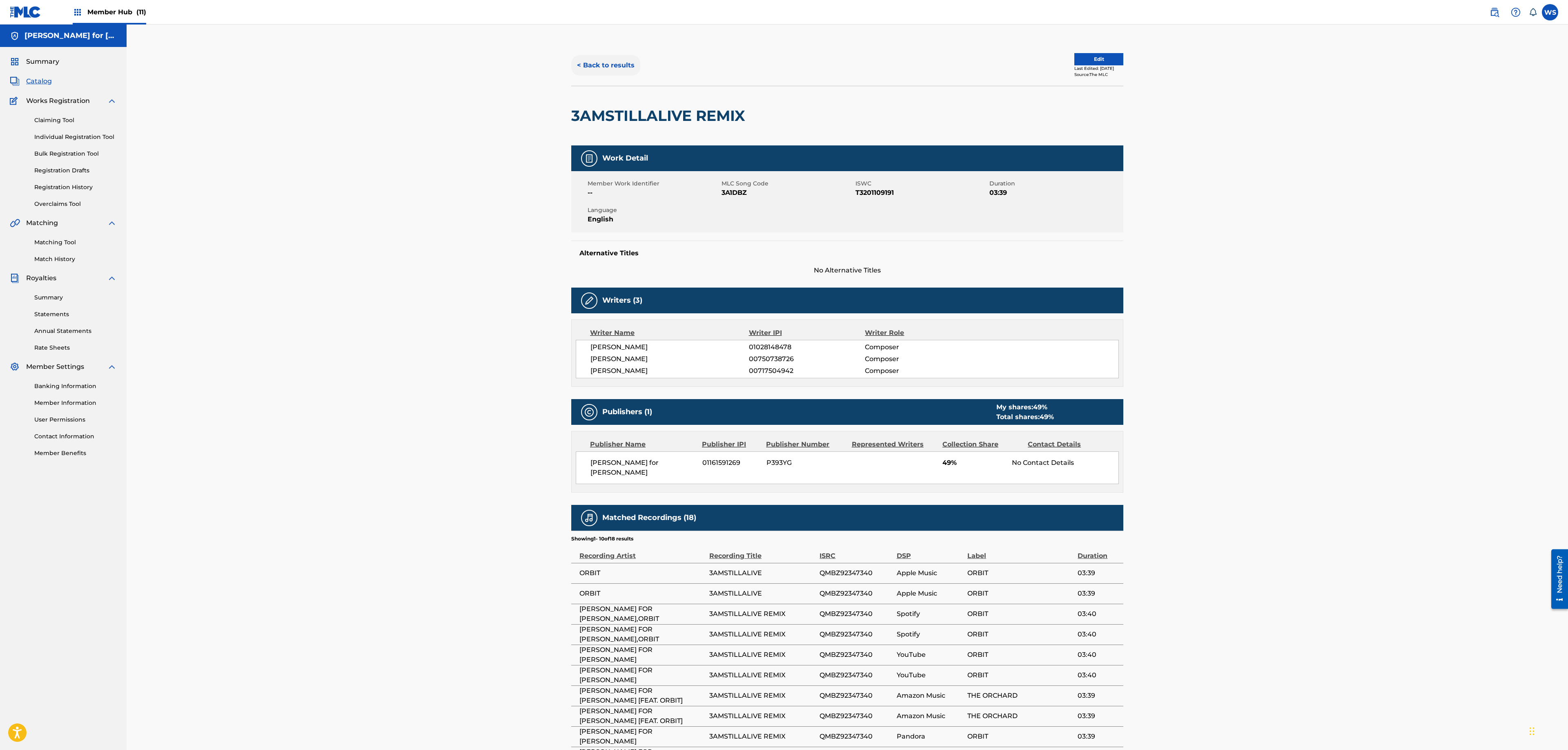
click at [620, 57] on button "< Back to results" at bounding box center [606, 65] width 69 height 20
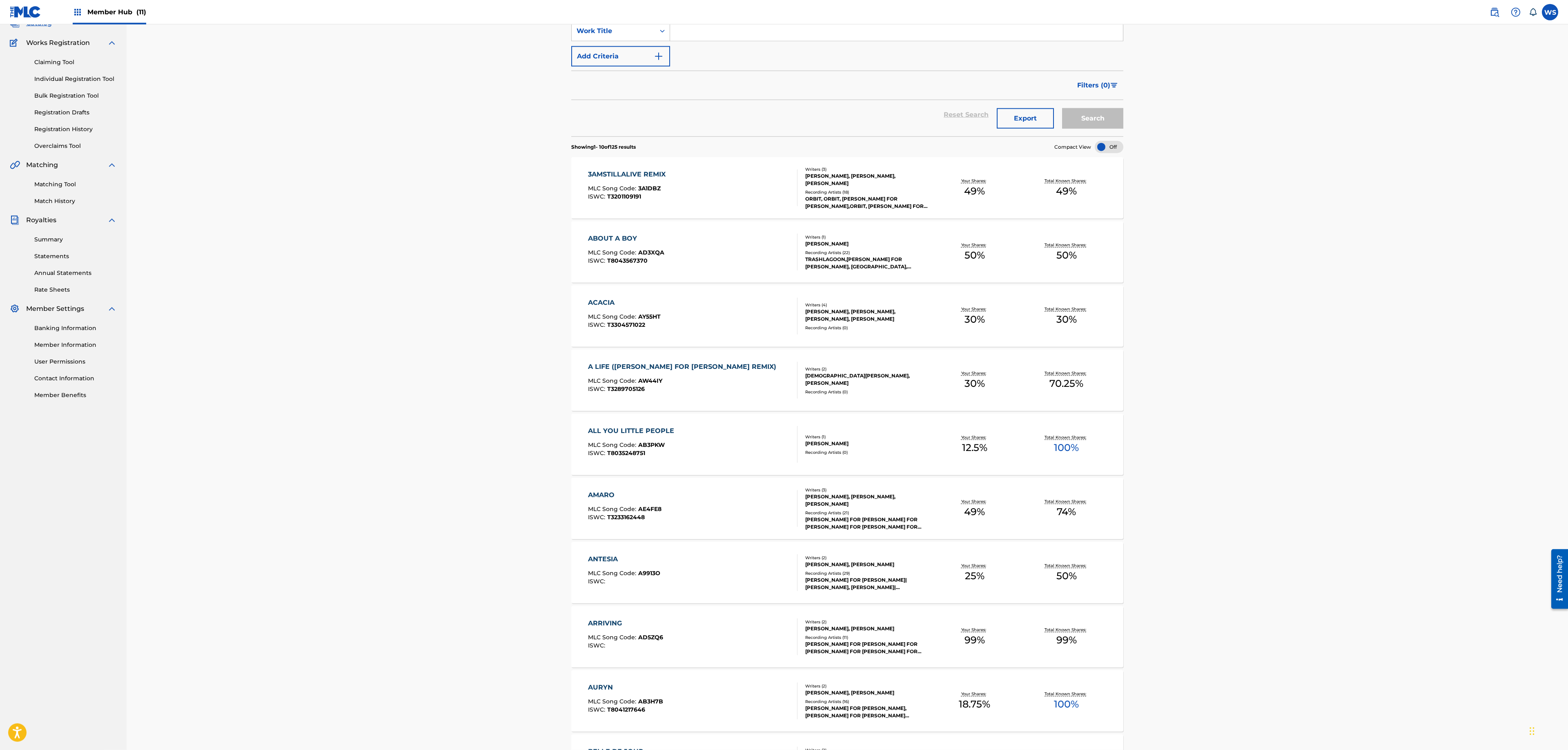
scroll to position [88, 0]
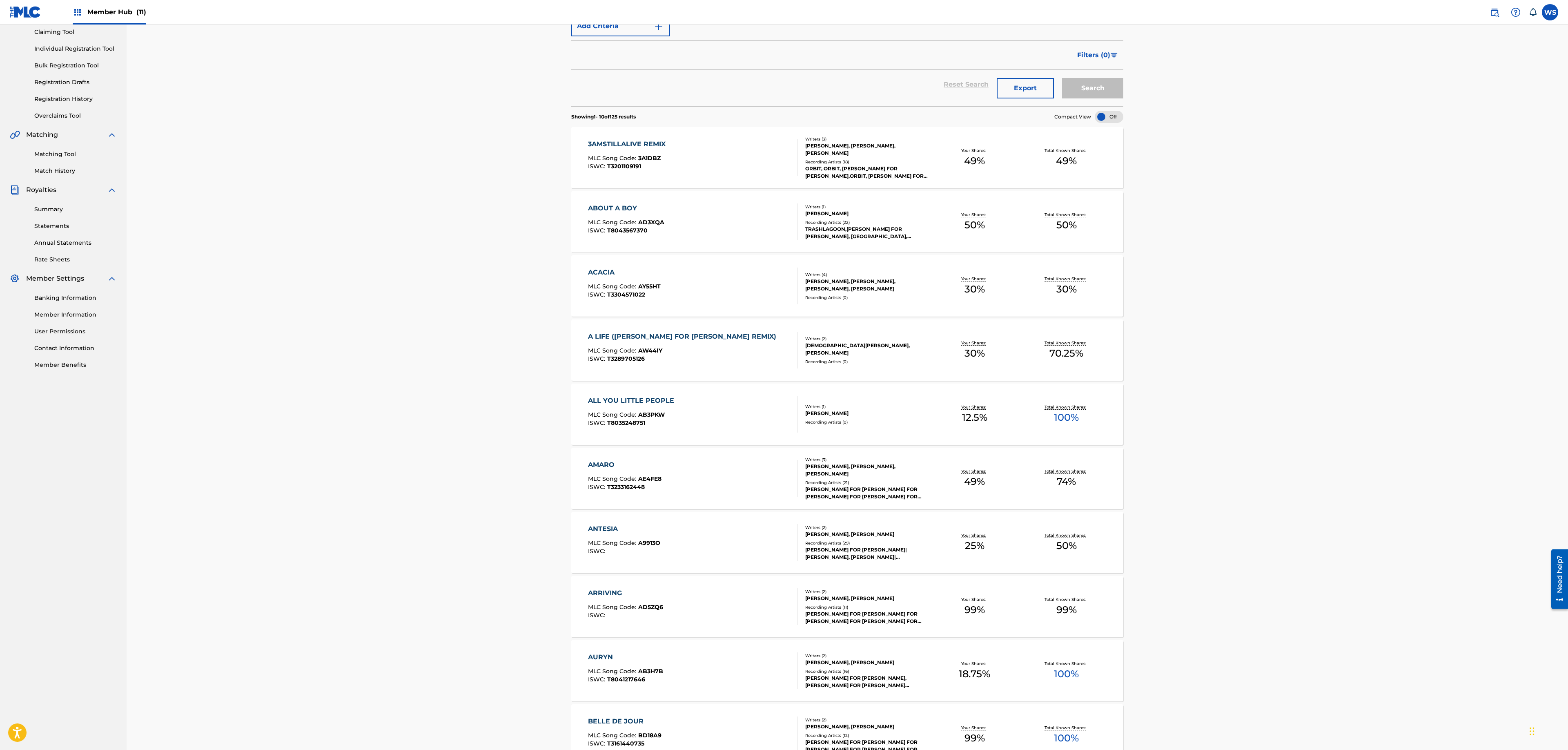
click at [731, 361] on div "A LIFE (PARRA FOR CUVA REMIX) MLC Song Code : AW44IY ISWC : T3289705126" at bounding box center [693, 350] width 210 height 37
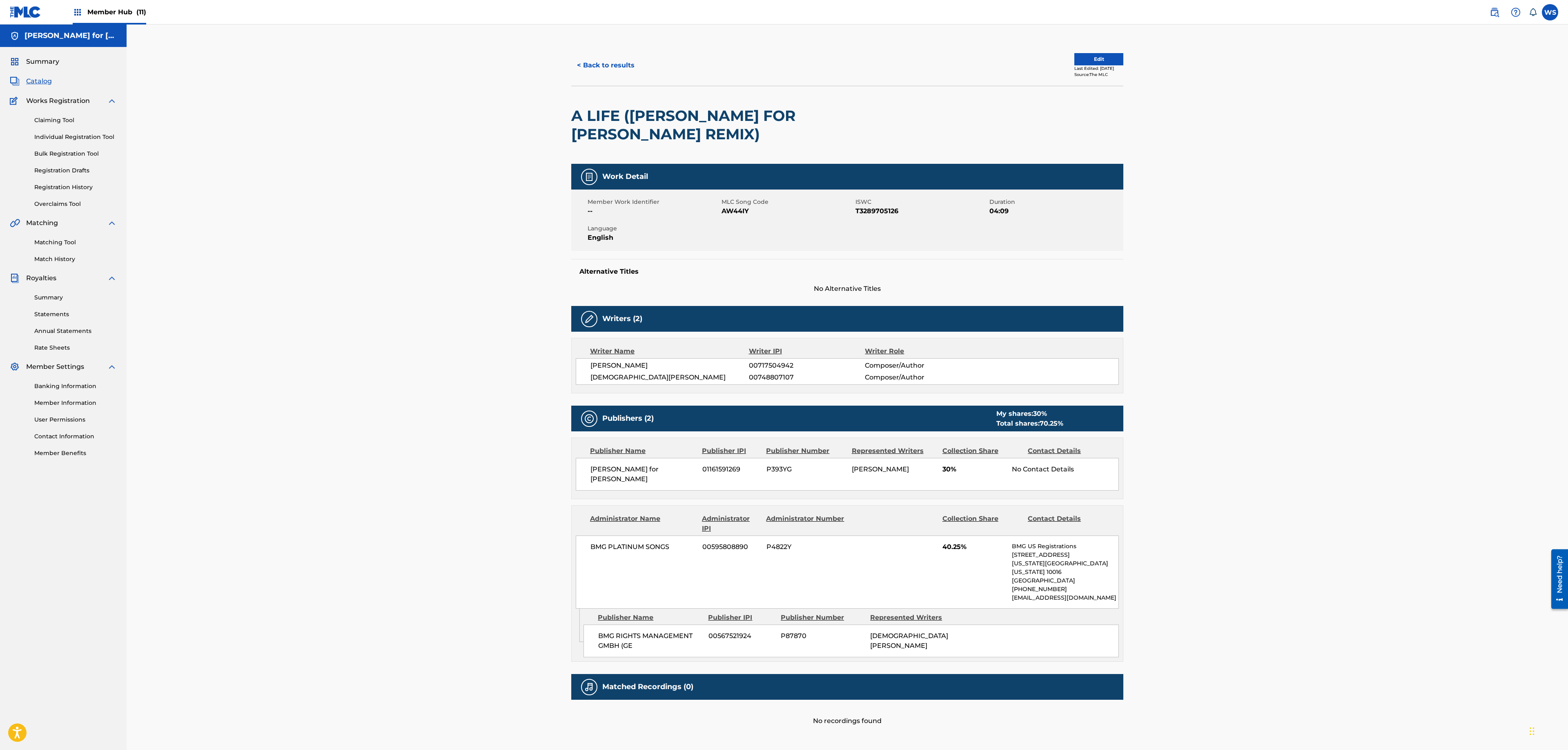
scroll to position [18, 0]
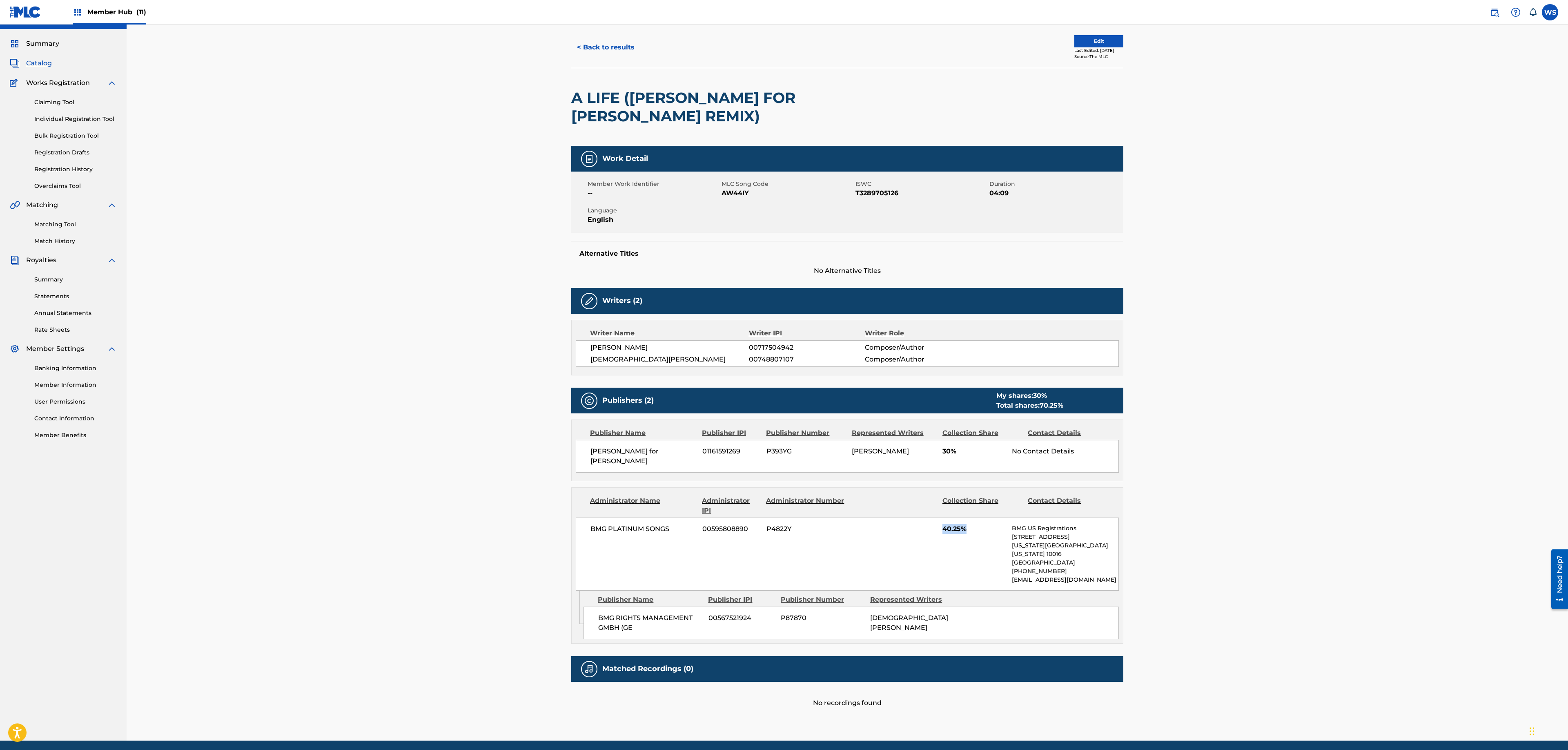
drag, startPoint x: 941, startPoint y: 508, endPoint x: 970, endPoint y: 512, distance: 29.3
click at [970, 518] on div "BMG PLATINUM SONGS 00595808890 P4822Y 40.25% BMG US Registrations 1 Park Ave, N…" at bounding box center [848, 554] width 543 height 73
drag, startPoint x: 1347, startPoint y: 466, endPoint x: 1344, endPoint y: 465, distance: 3.2
click at [1344, 465] on div "< Back to results Edit Last Edited: June 23, 2025 Source: The MLC A LIFE (PARRA…" at bounding box center [847, 373] width 1442 height 734
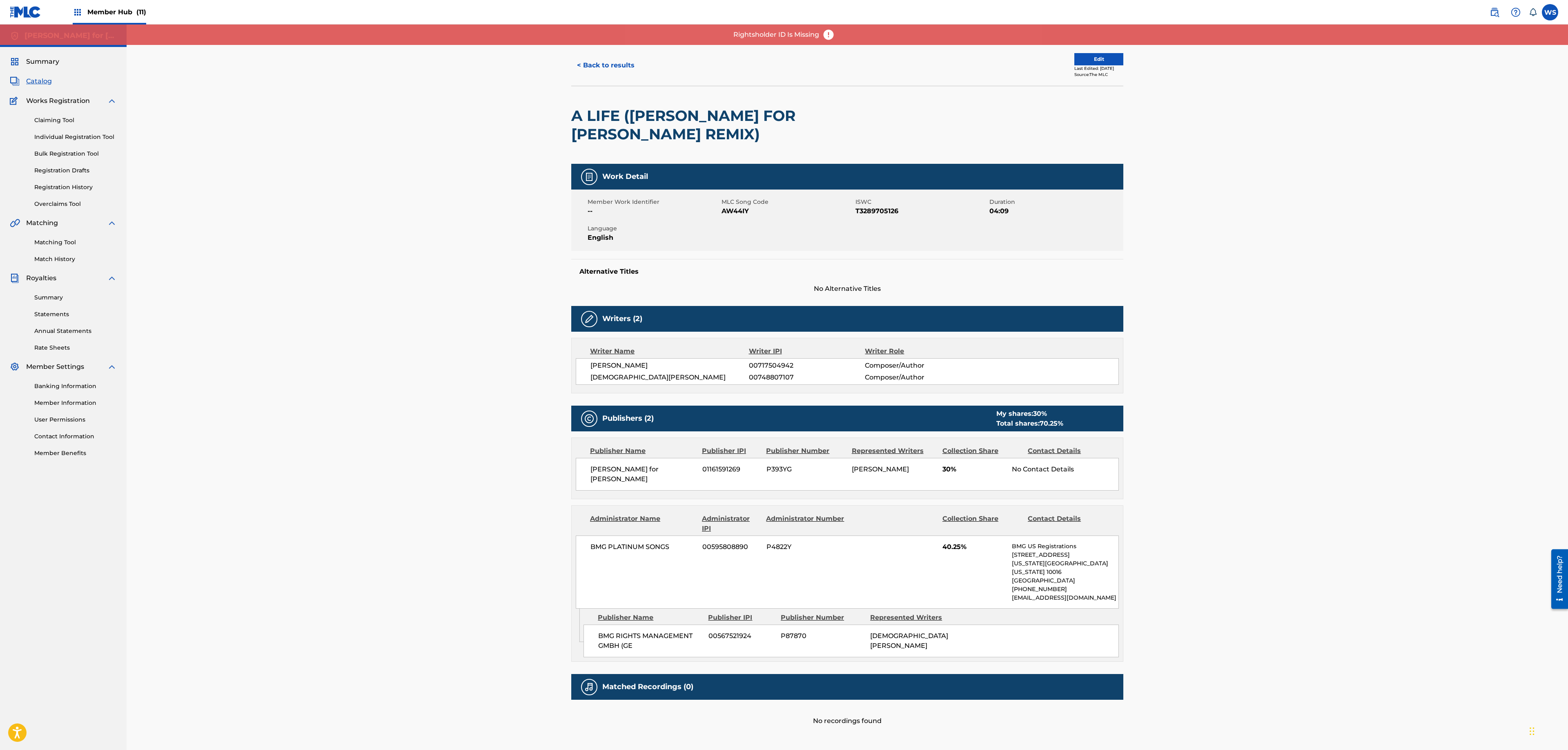
click at [129, 10] on span "Member Hub (11)" at bounding box center [116, 12] width 59 height 9
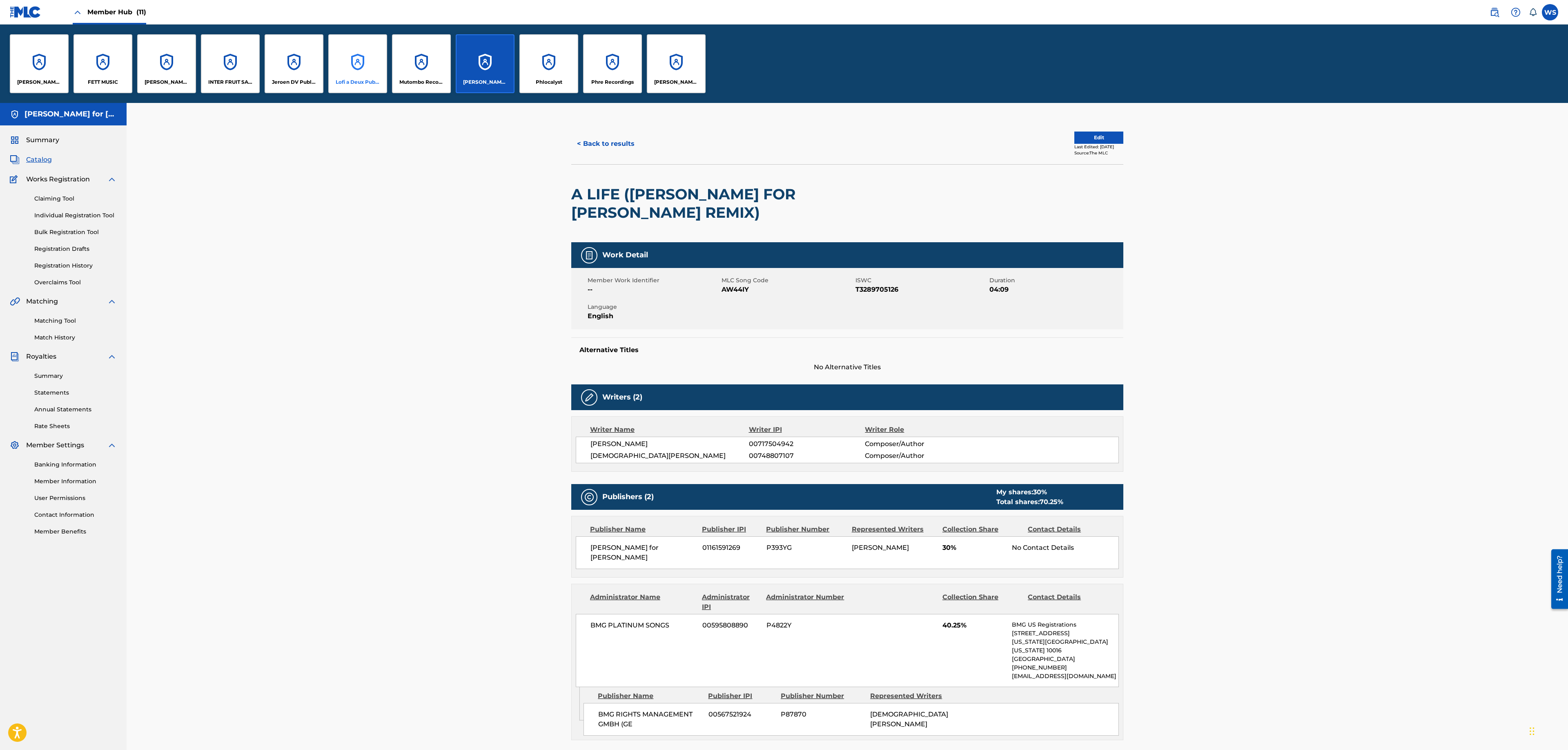
click at [366, 72] on div "Lofi a Deux Publishing" at bounding box center [357, 63] width 59 height 59
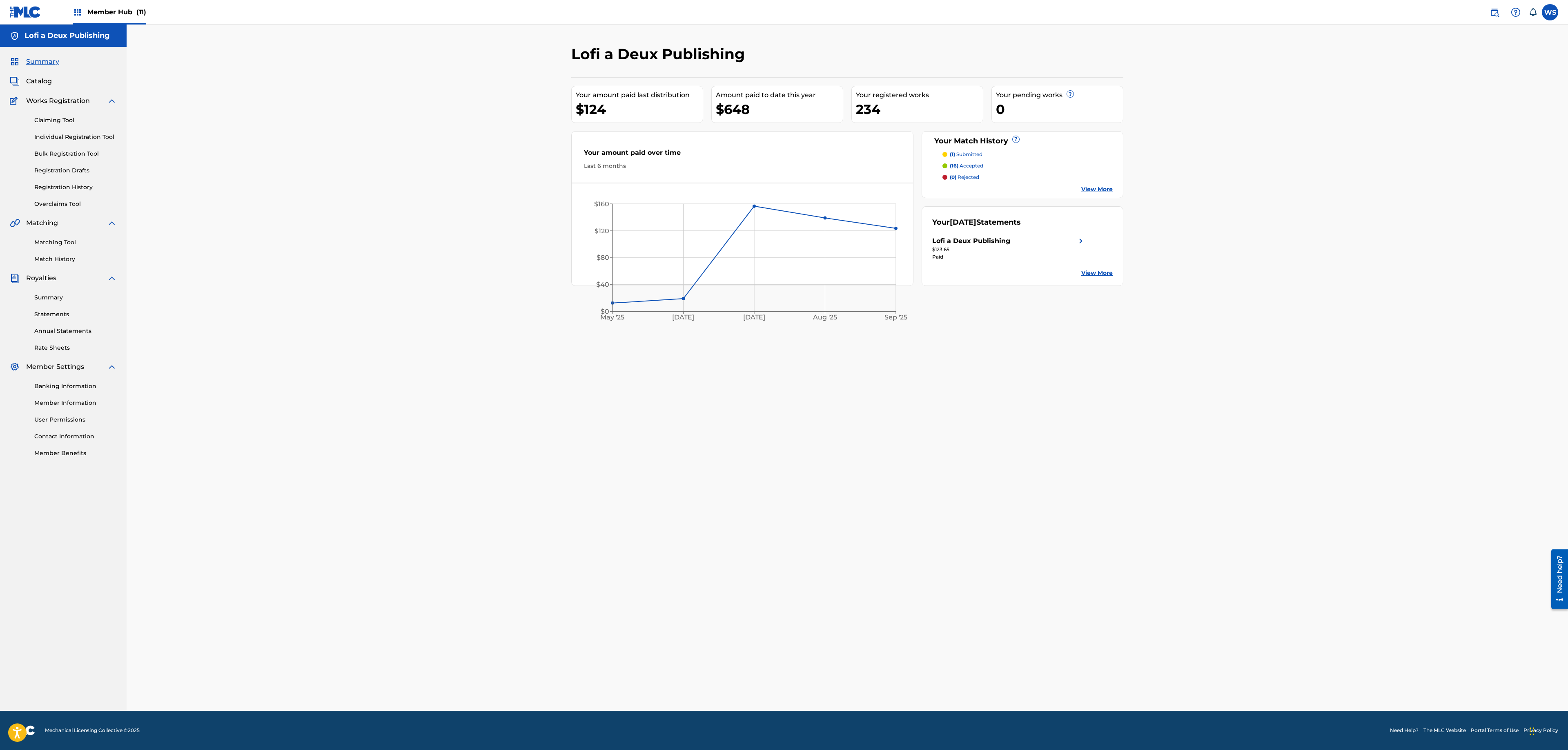
click at [59, 194] on div "Claiming Tool Individual Registration Tool Bulk Registration Tool Registration …" at bounding box center [63, 157] width 107 height 102
click at [68, 181] on div "Claiming Tool Individual Registration Tool Bulk Registration Tool Registration …" at bounding box center [63, 157] width 107 height 102
click at [63, 191] on link "Registration History" at bounding box center [76, 187] width 83 height 9
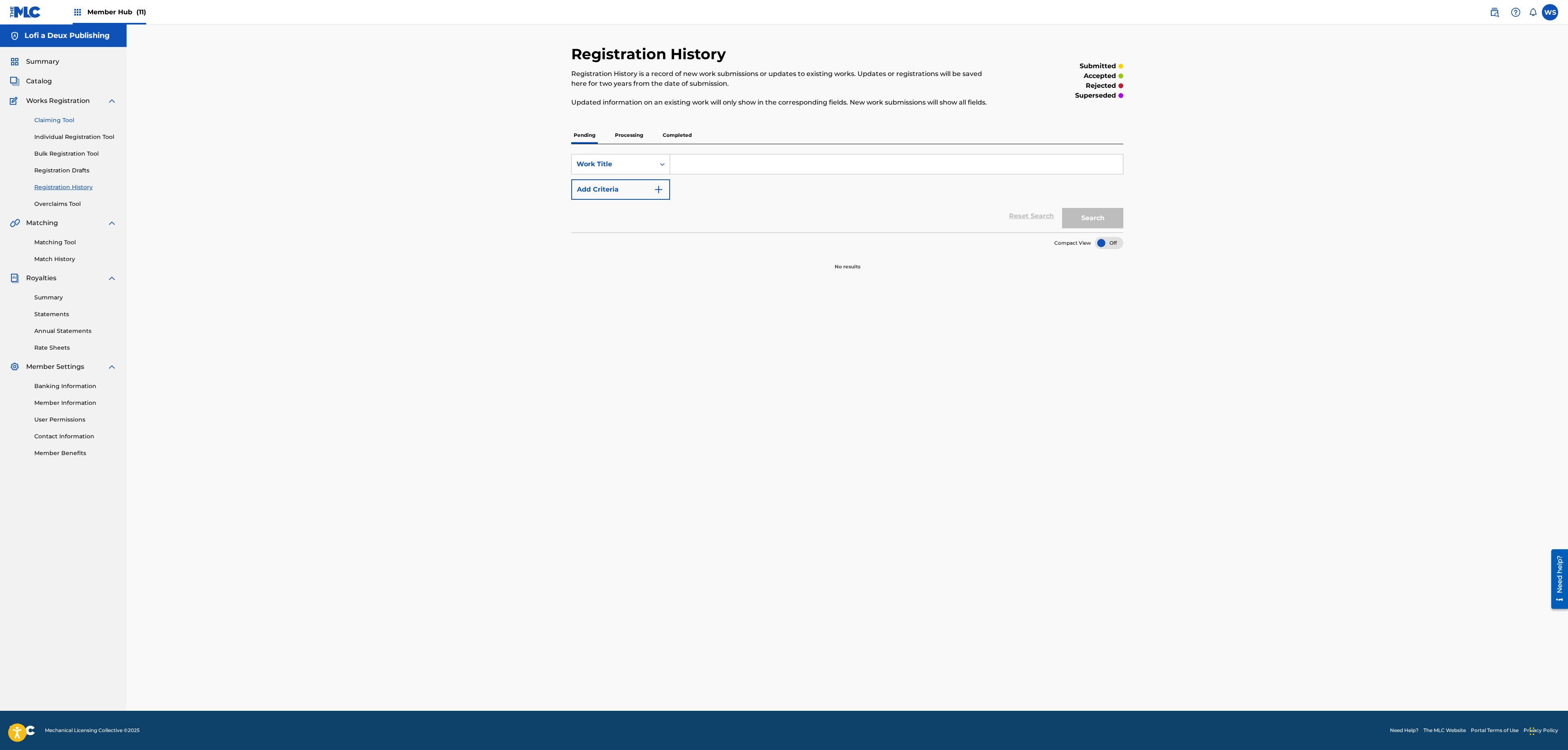
click at [40, 123] on link "Claiming Tool" at bounding box center [76, 120] width 83 height 9
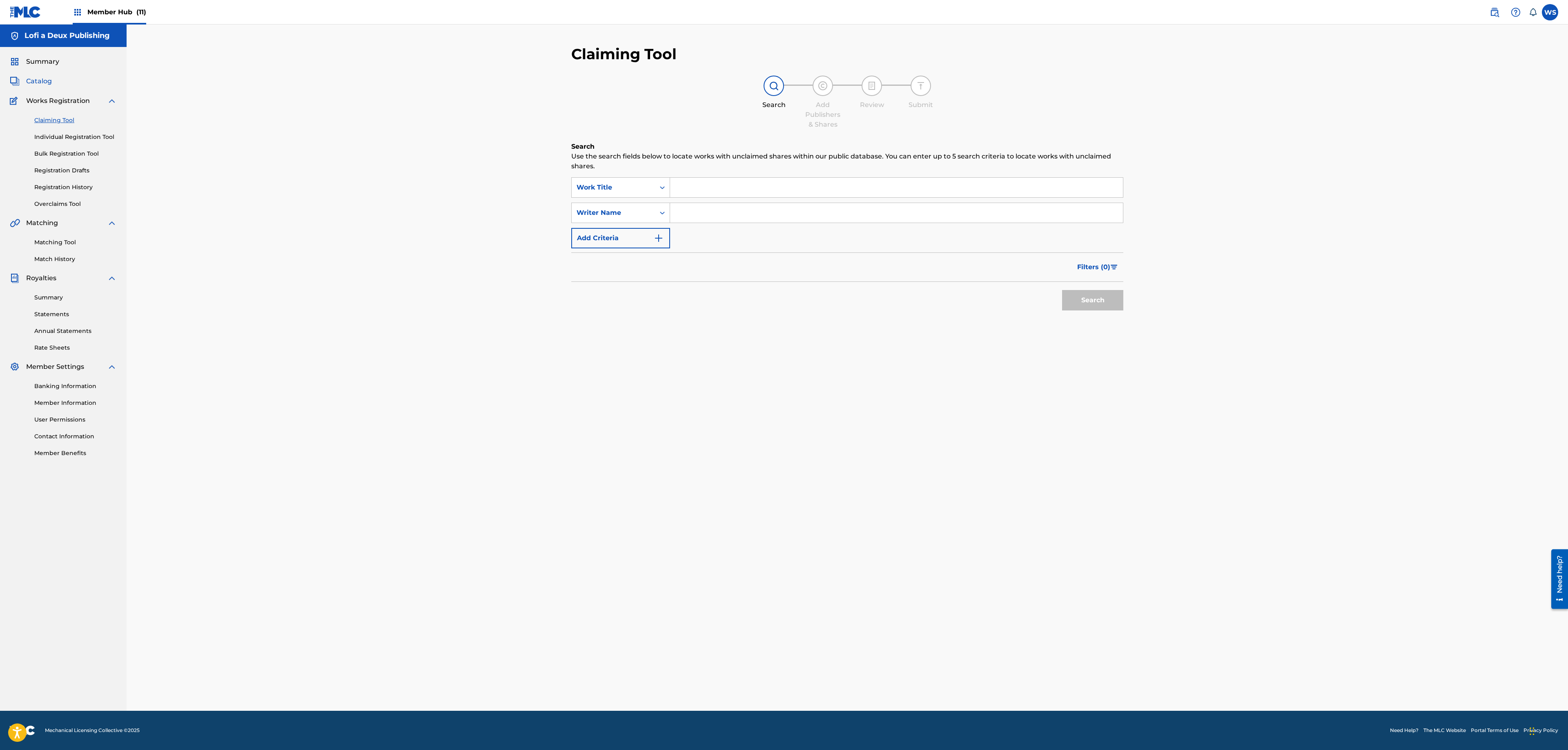
click at [45, 81] on span "Catalog" at bounding box center [39, 81] width 26 height 10
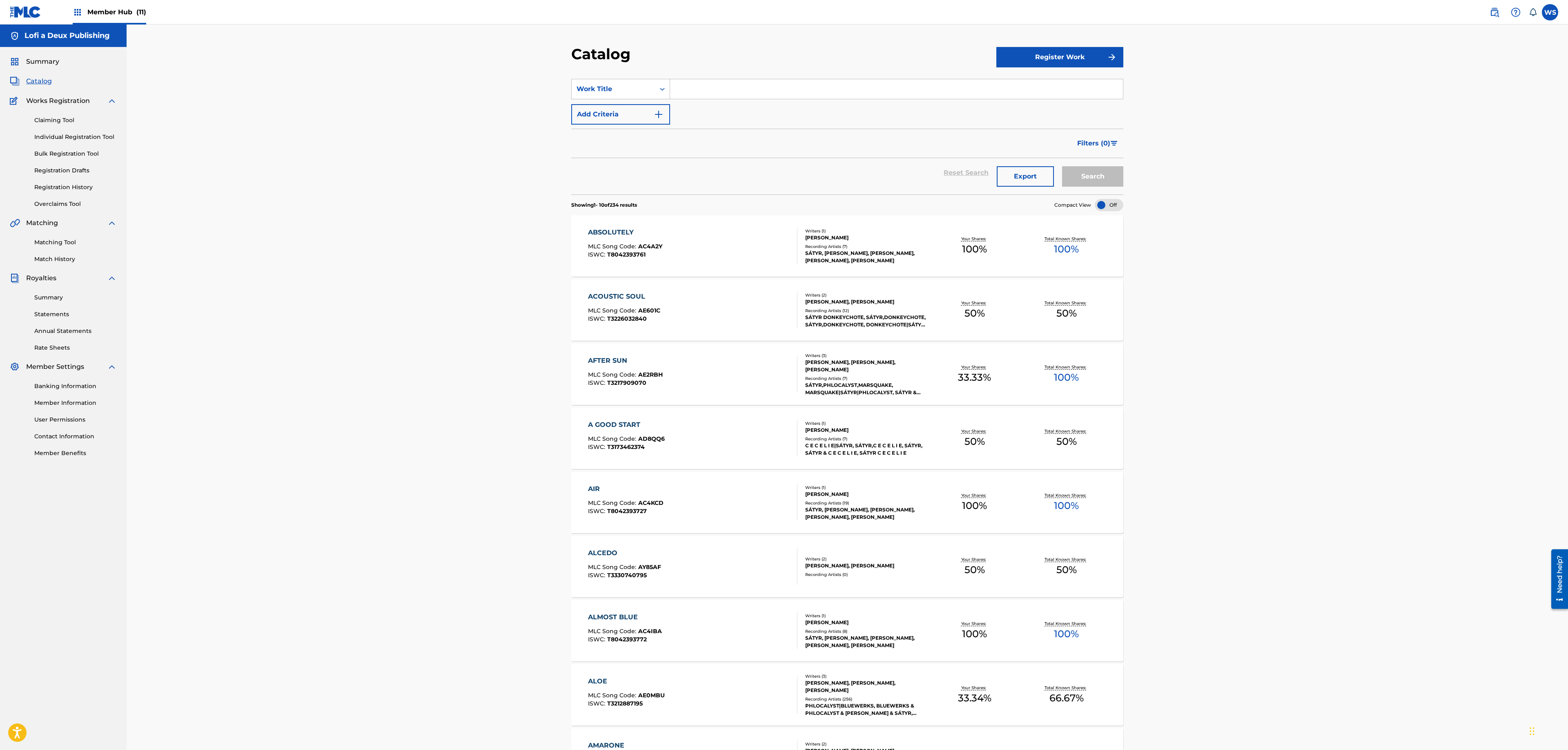
click at [738, 247] on div "ABSOLUTELY MLC Song Code : AC4A2Y ISWC : T8042393761" at bounding box center [693, 246] width 210 height 37
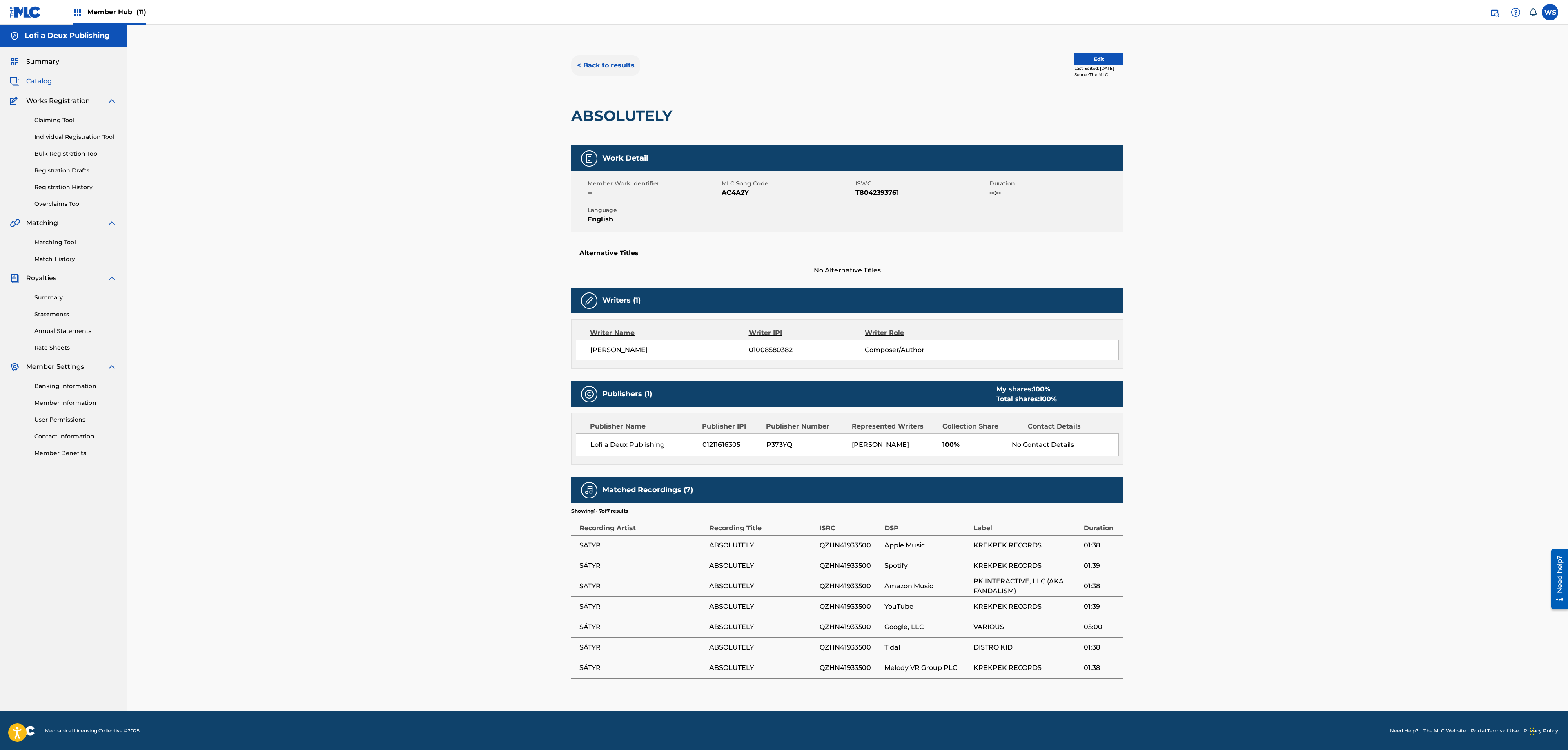
click at [609, 66] on button "< Back to results" at bounding box center [606, 65] width 69 height 20
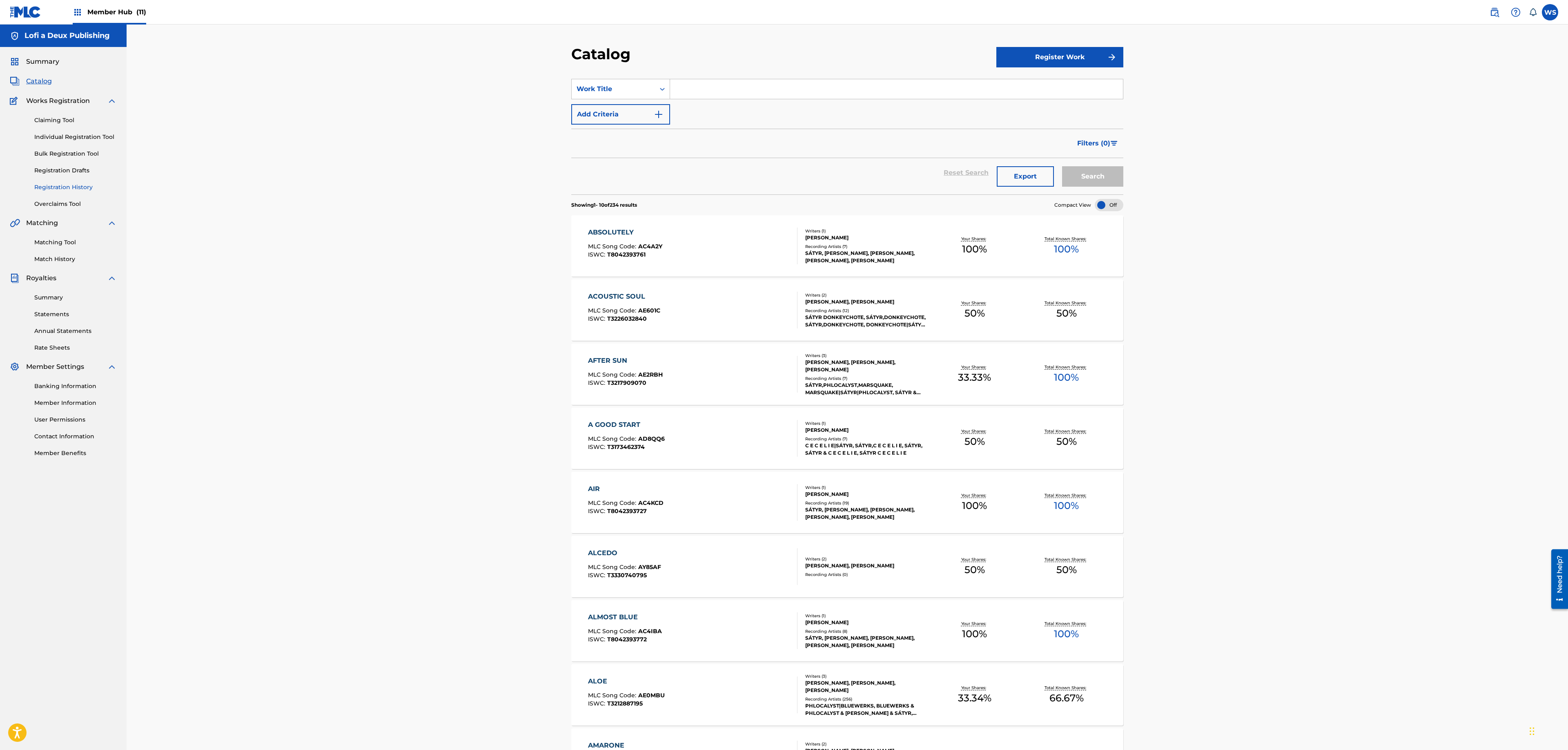
click at [56, 187] on link "Registration History" at bounding box center [76, 187] width 83 height 9
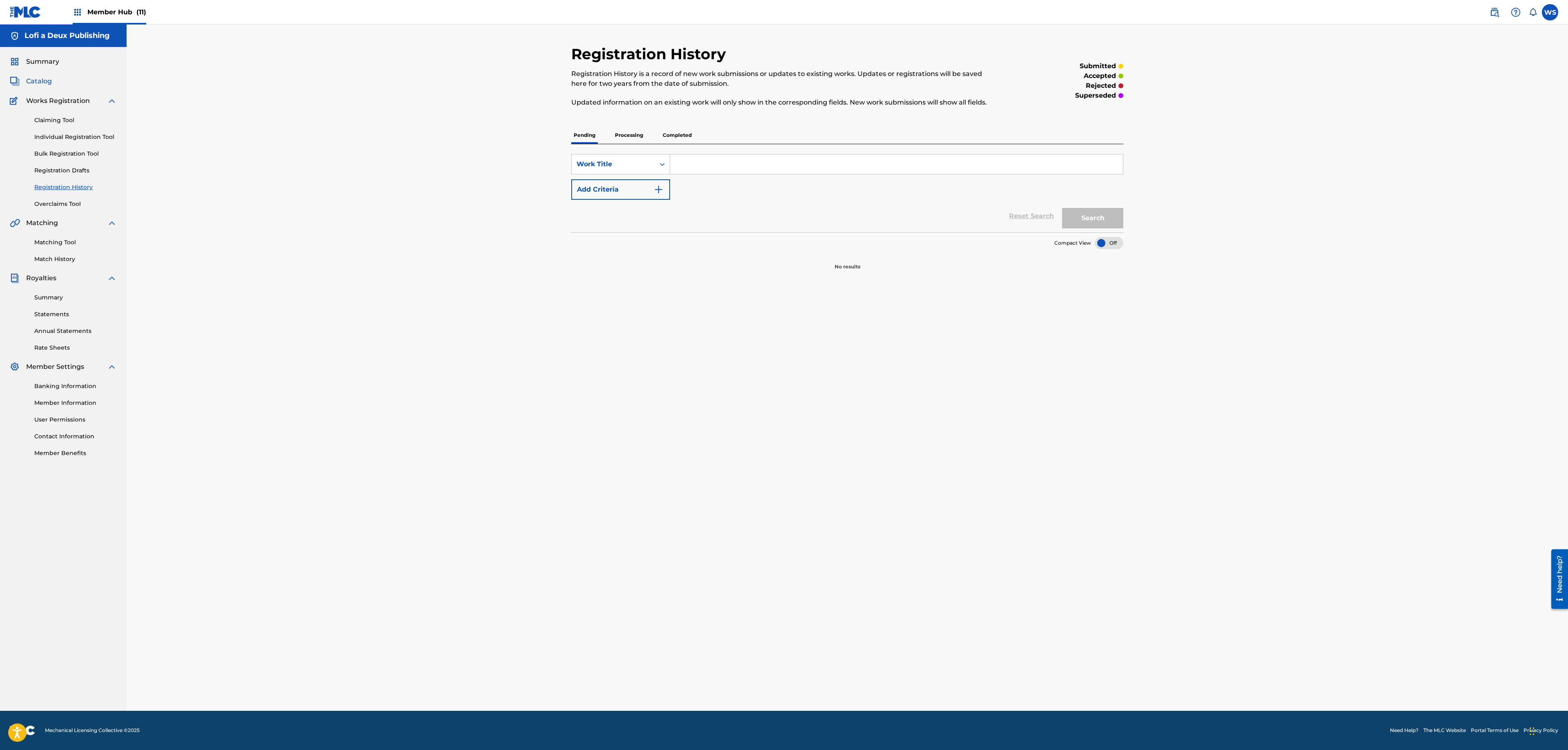
click at [44, 83] on span "Catalog" at bounding box center [39, 81] width 26 height 10
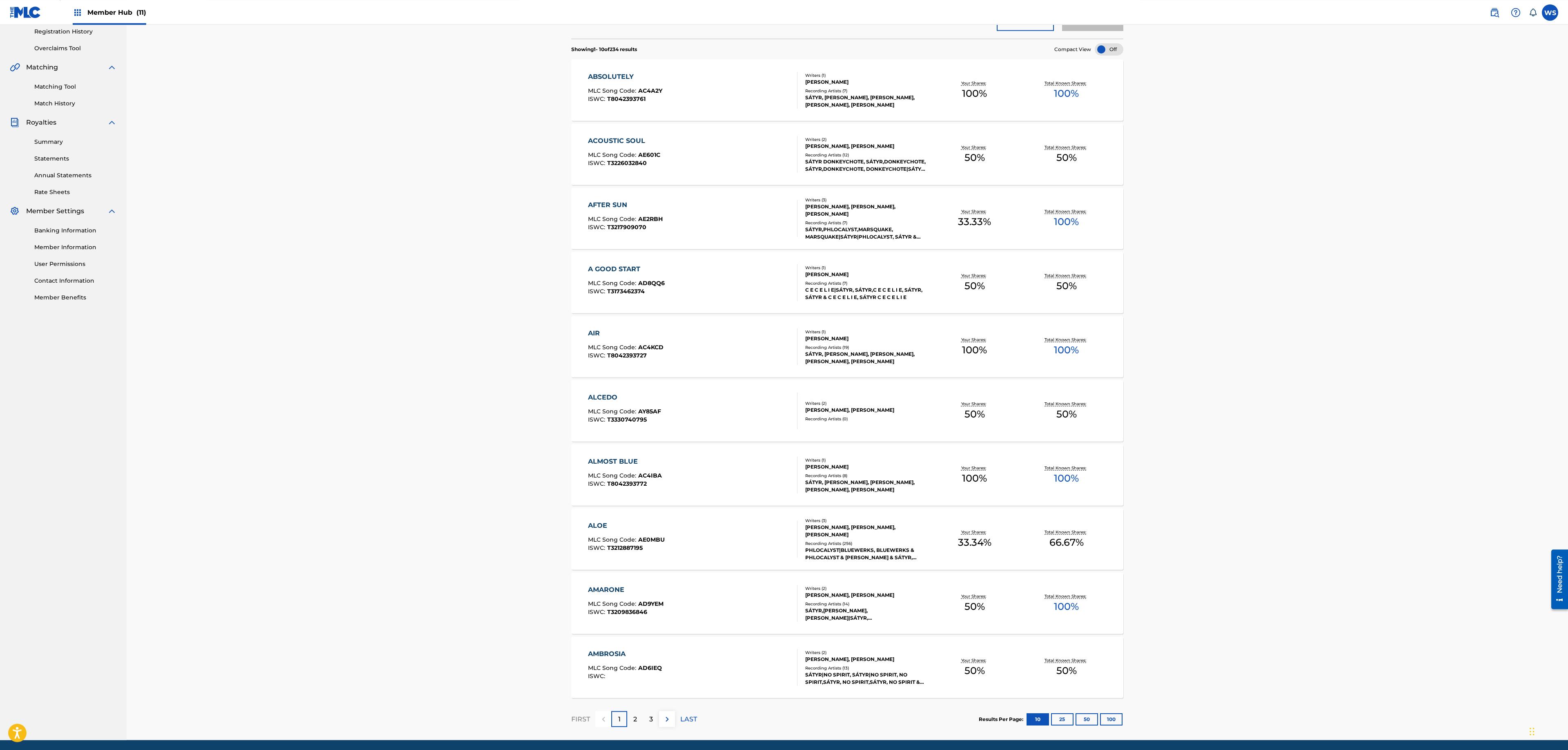
scroll to position [186, 0]
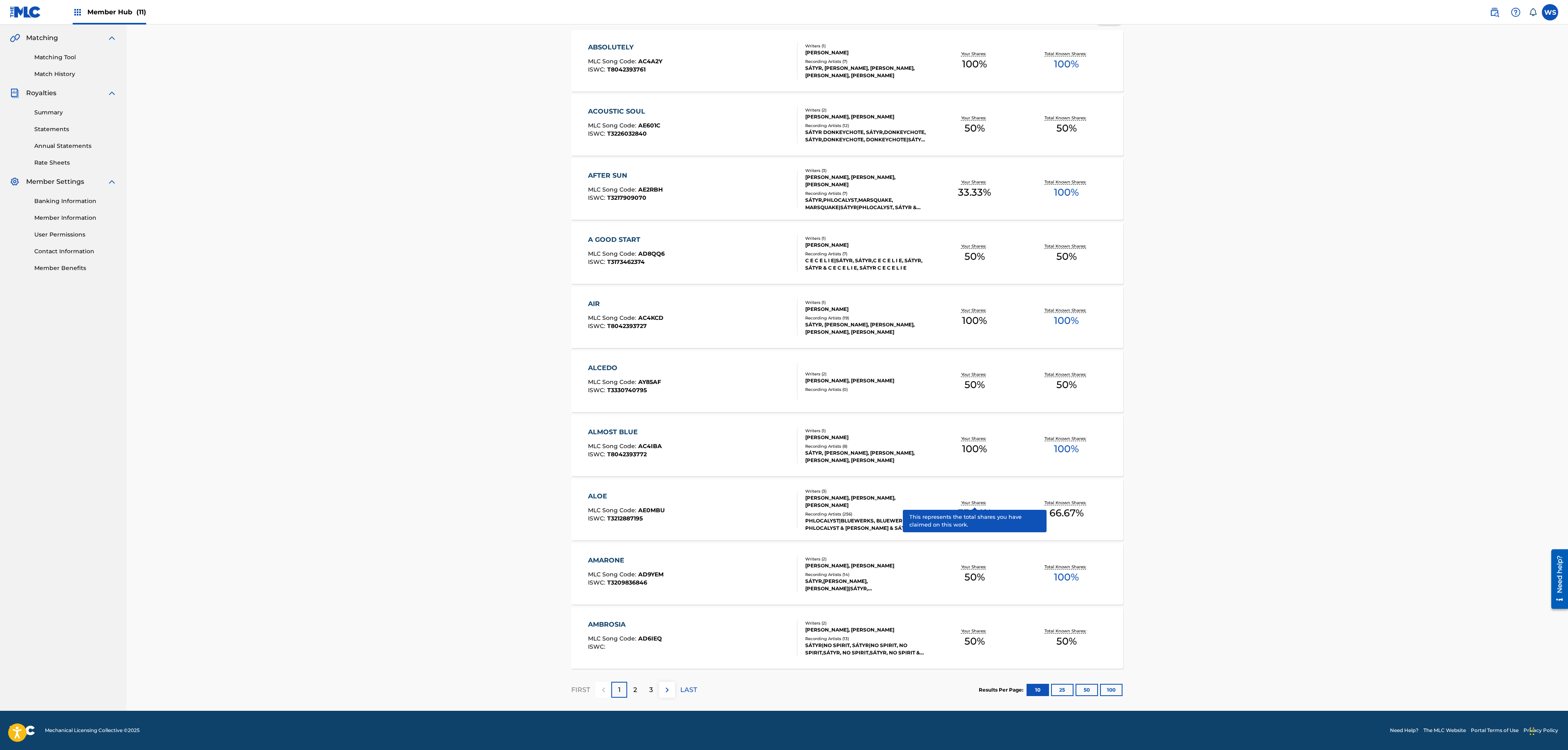
click at [961, 517] on span "33.34 %" at bounding box center [975, 513] width 33 height 15
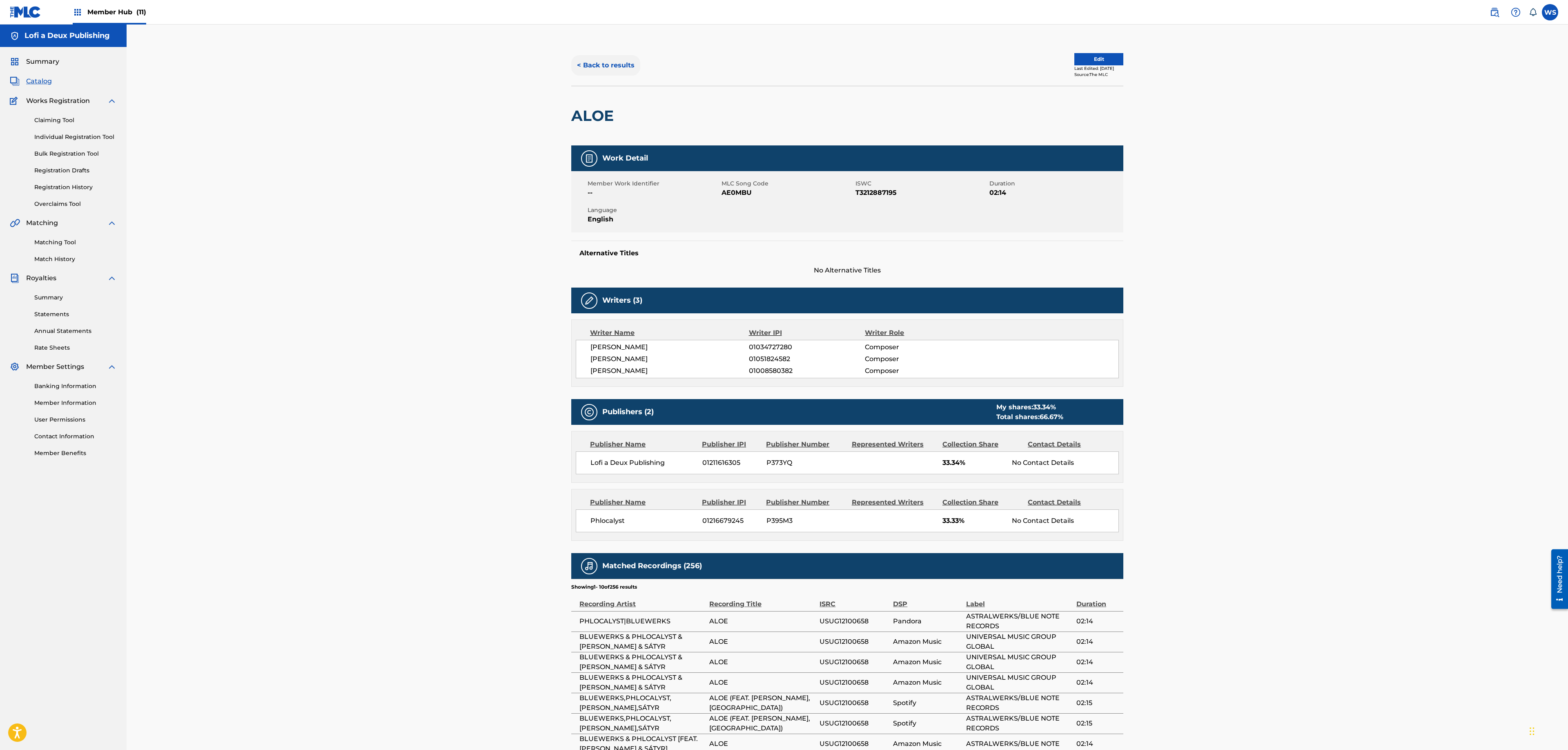
click at [592, 65] on button "< Back to results" at bounding box center [606, 65] width 69 height 20
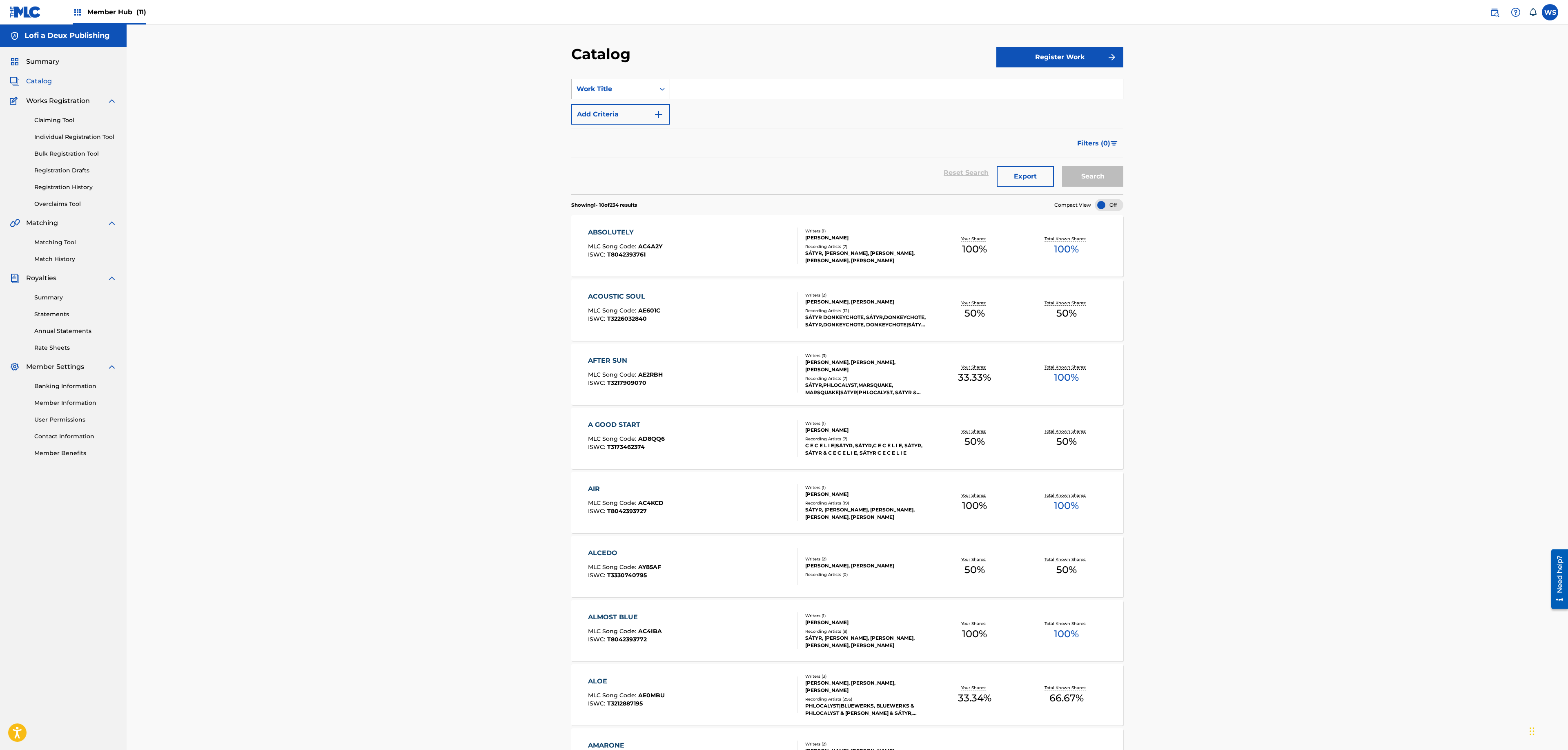
click at [106, 12] on span "Member Hub (11)" at bounding box center [116, 12] width 59 height 9
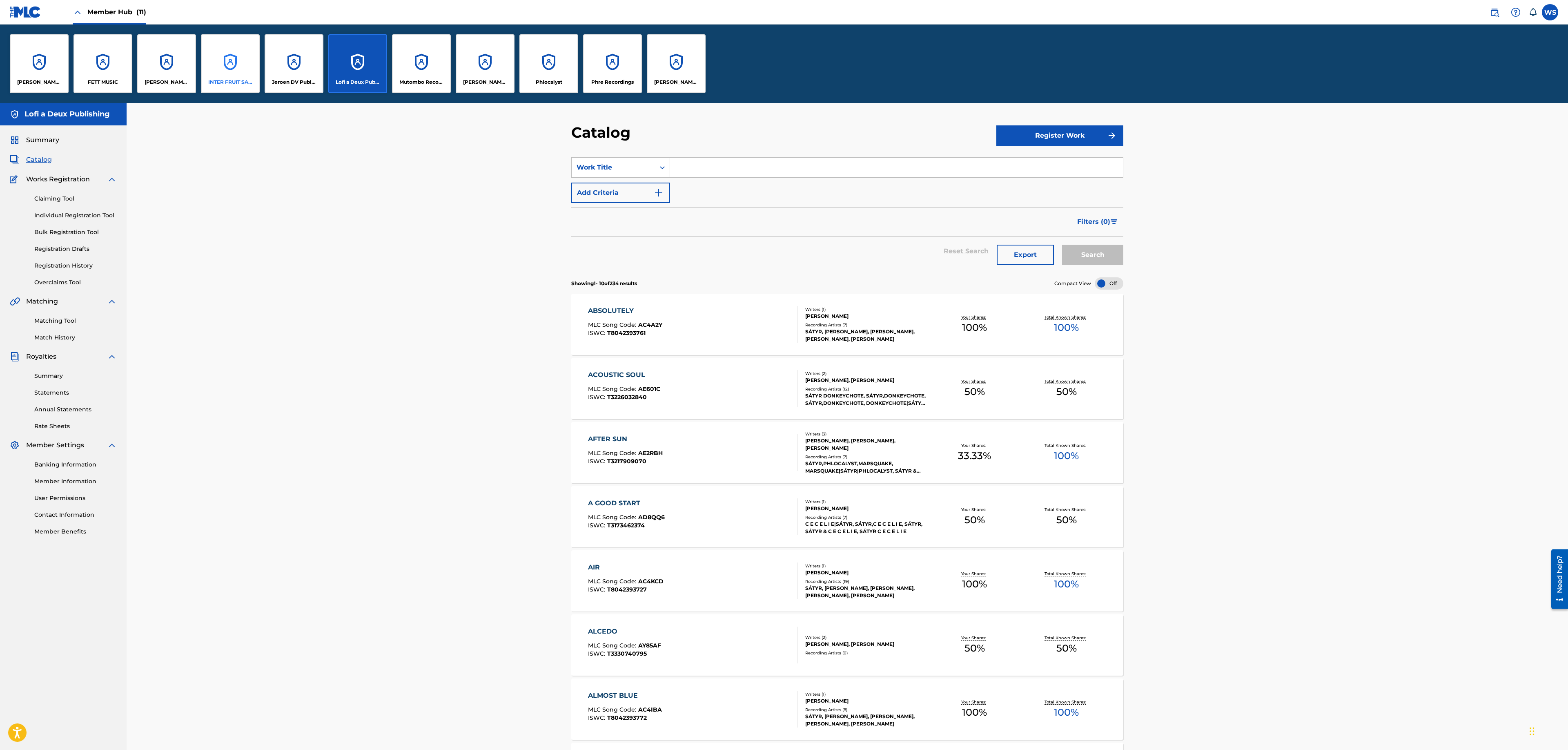
click at [211, 70] on div "INTER FRUIT SALAD S.R.O." at bounding box center [230, 63] width 59 height 59
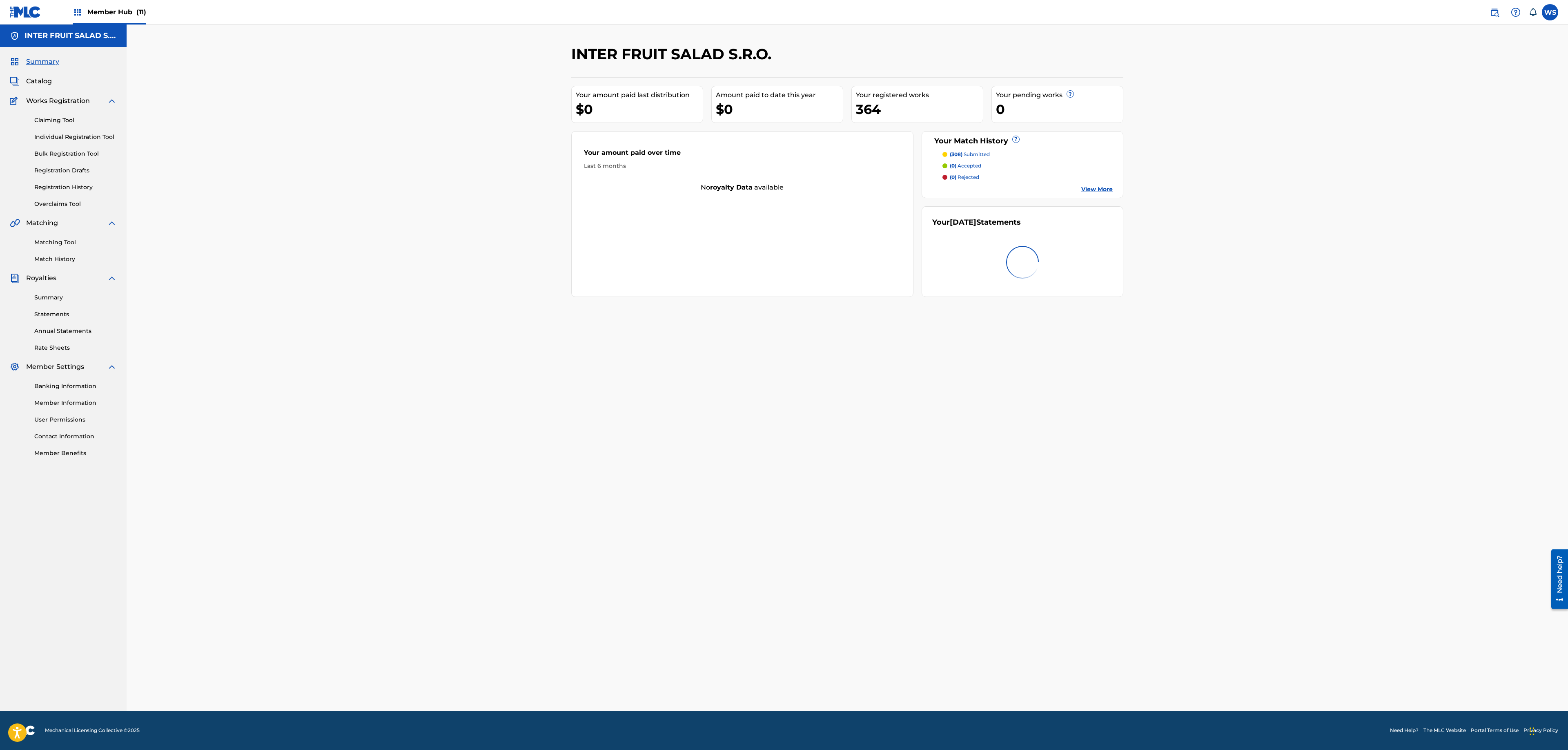
click at [55, 195] on div "Claiming Tool Individual Registration Tool Bulk Registration Tool Registration …" at bounding box center [63, 157] width 107 height 102
click at [48, 266] on div "Summary Catalog Works Registration Claiming Tool Individual Registration Tool B…" at bounding box center [63, 257] width 126 height 420
click at [52, 260] on link "Match History" at bounding box center [76, 259] width 83 height 9
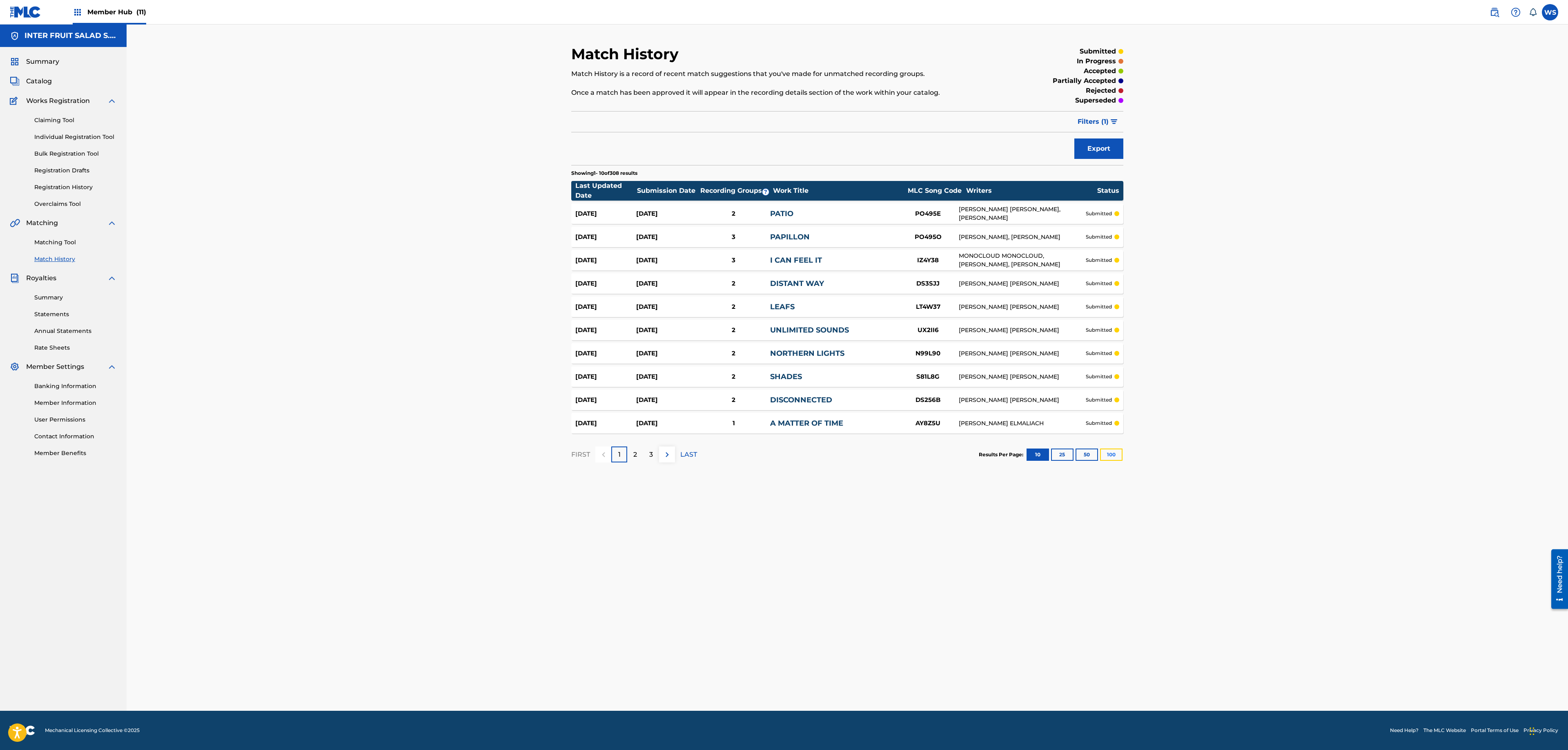
click at [1111, 452] on button "100" at bounding box center [1111, 455] width 22 height 12
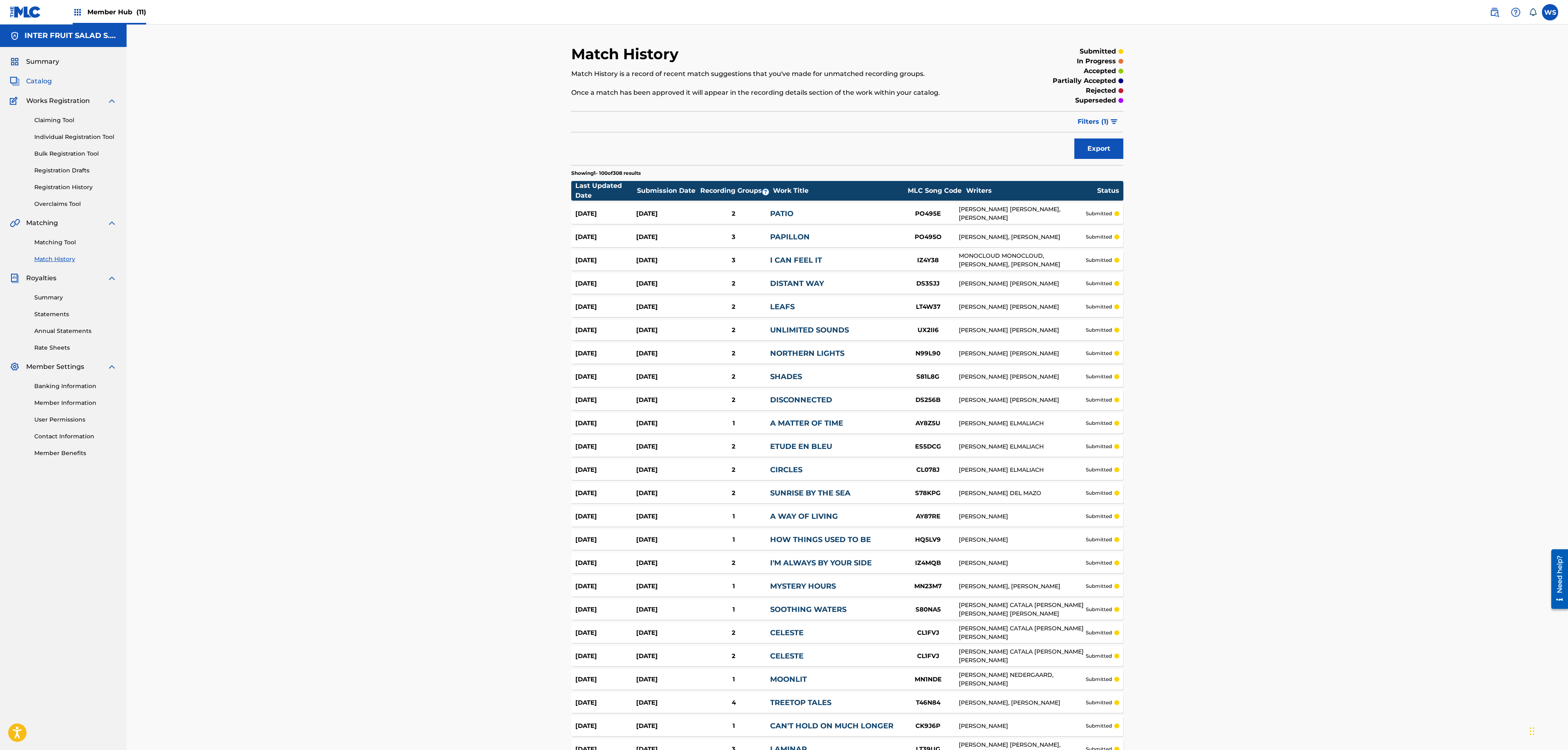
click at [39, 85] on span "Catalog" at bounding box center [39, 81] width 26 height 10
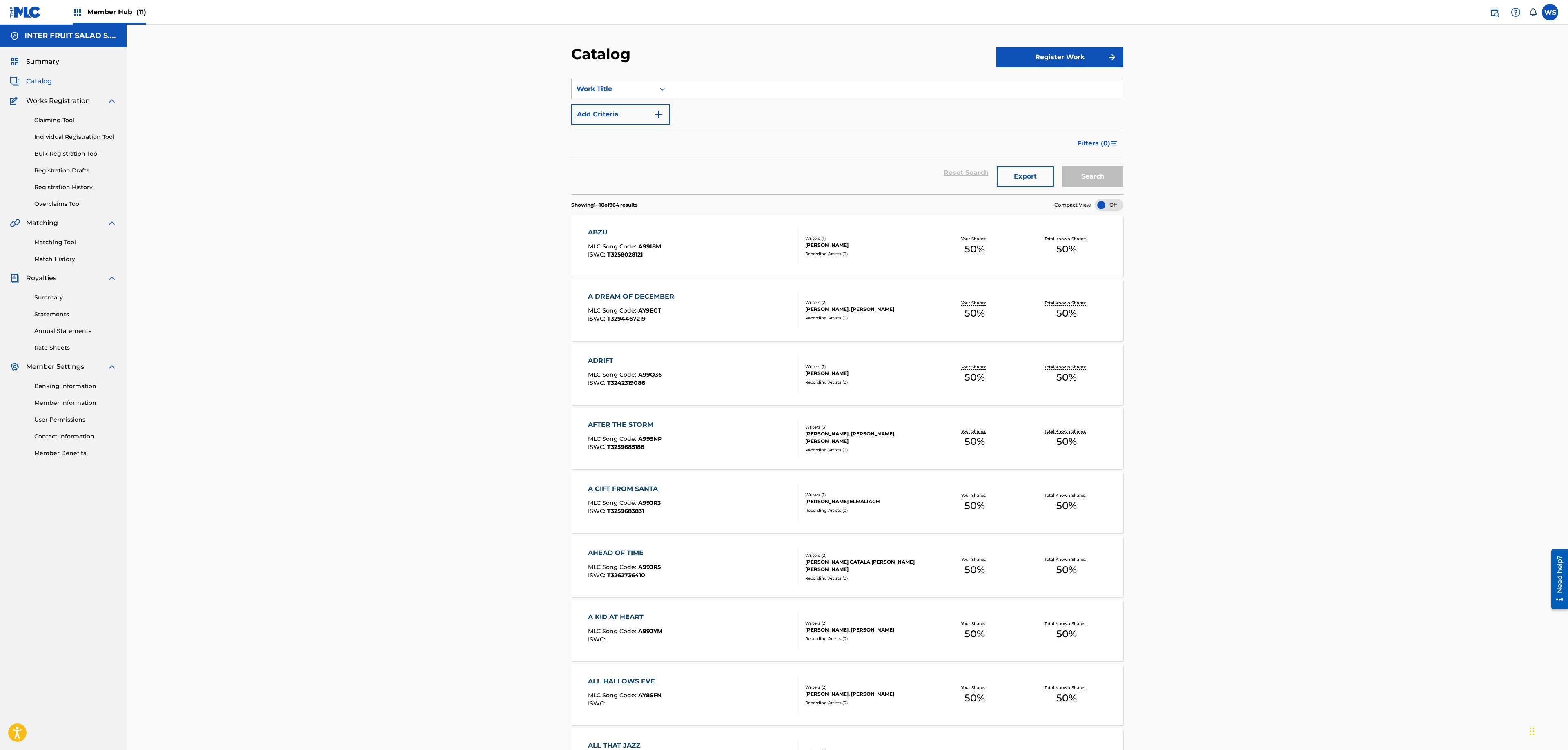
drag, startPoint x: 105, startPoint y: 18, endPoint x: 120, endPoint y: 23, distance: 15.8
click at [105, 18] on div "Member Hub (11)" at bounding box center [109, 12] width 73 height 24
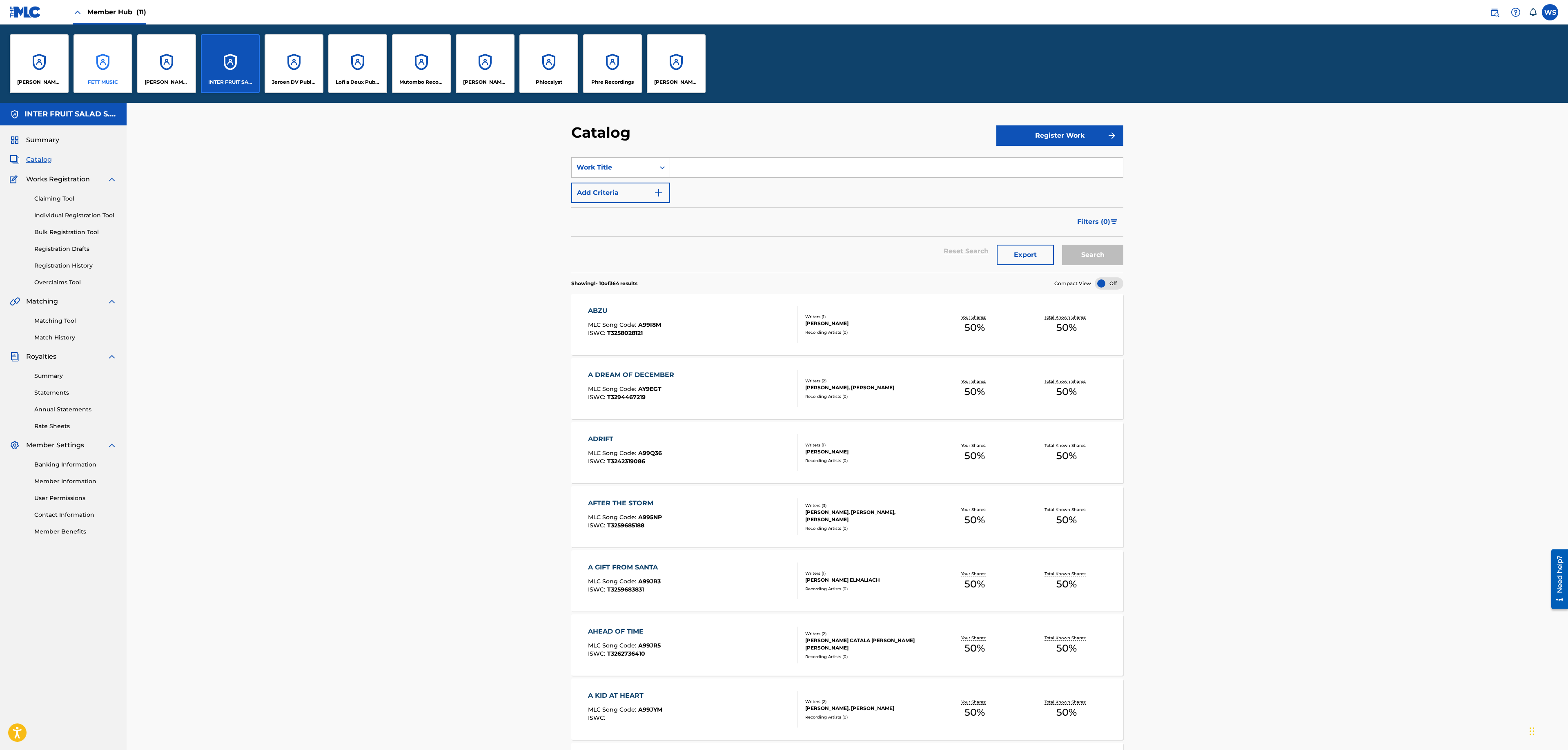
click at [107, 77] on div "FETT MUSIC" at bounding box center [102, 63] width 59 height 59
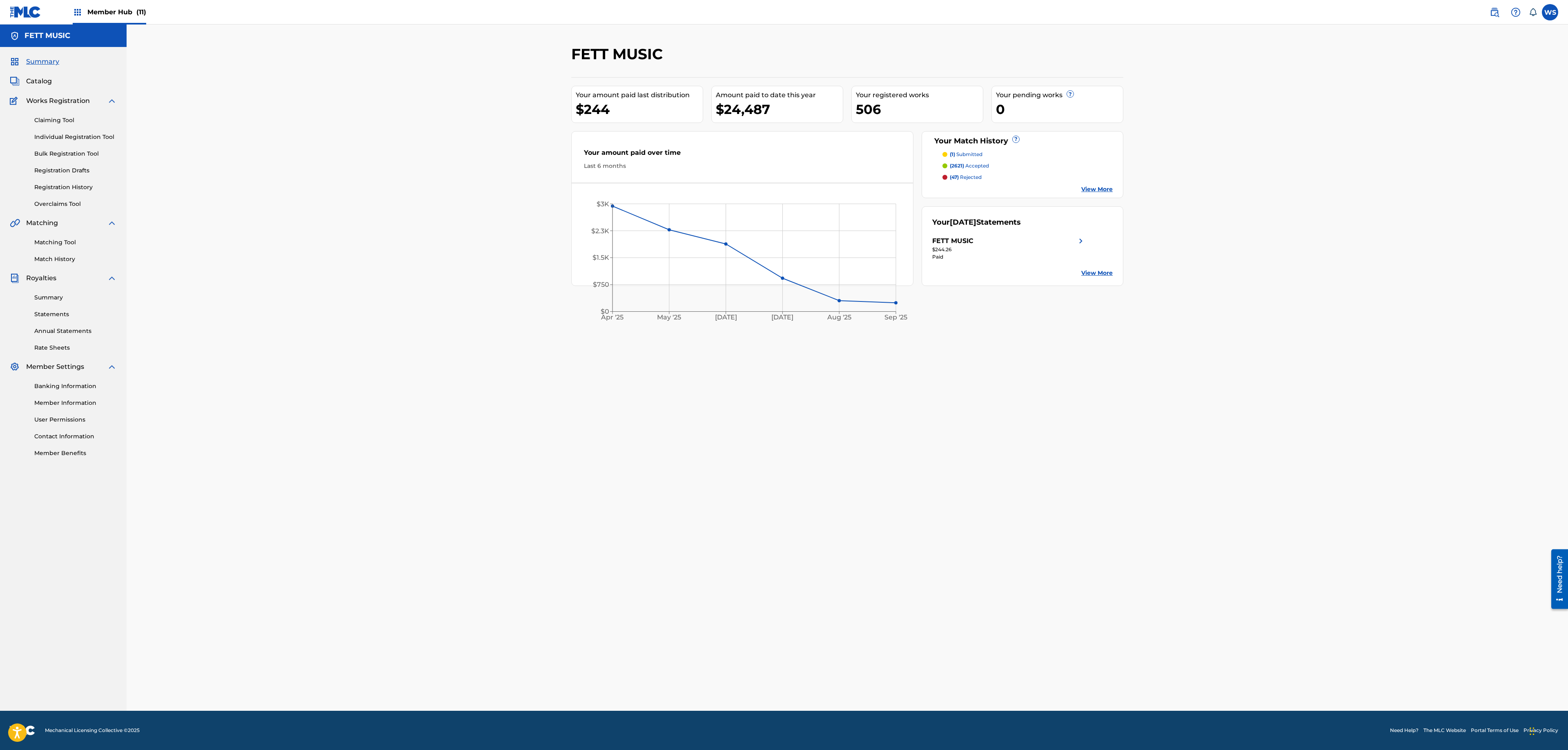
click at [33, 73] on div "Summary Catalog Works Registration Claiming Tool Individual Registration Tool B…" at bounding box center [63, 257] width 126 height 420
click at [36, 79] on span "Catalog" at bounding box center [39, 81] width 26 height 10
